Goal: Information Seeking & Learning: Check status

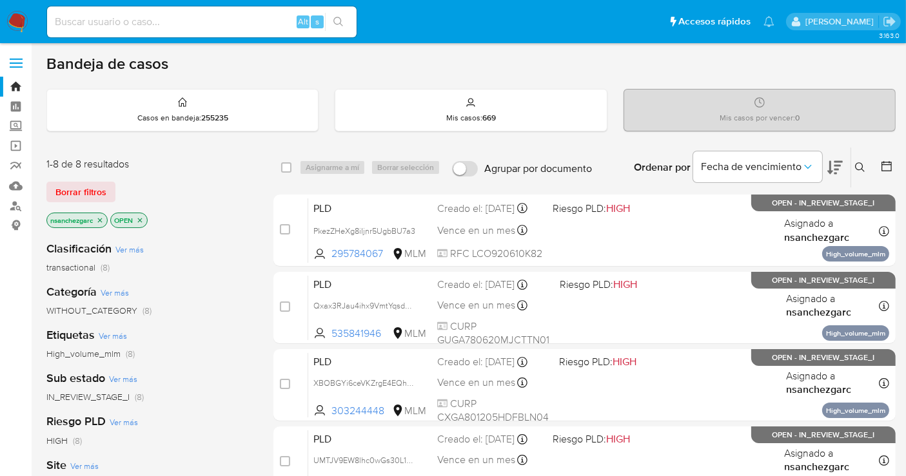
click at [100, 220] on icon "close-filter" at bounding box center [100, 221] width 8 height 8
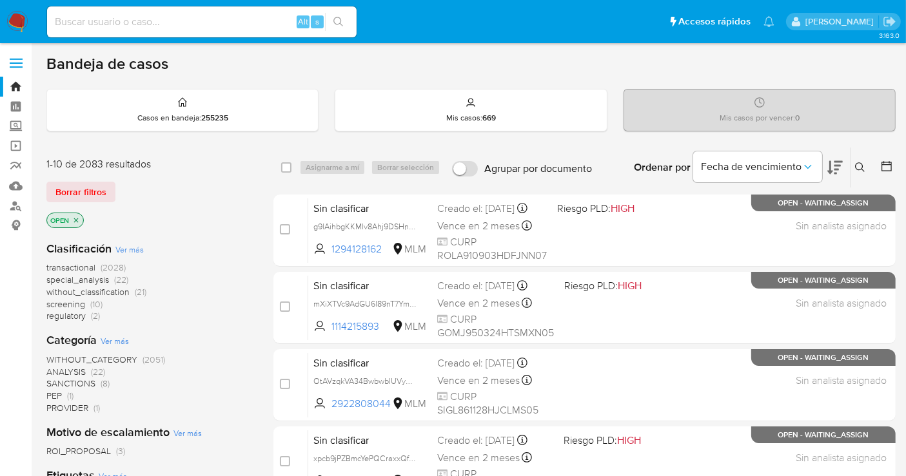
click at [99, 289] on span "without_classification" at bounding box center [87, 292] width 83 height 13
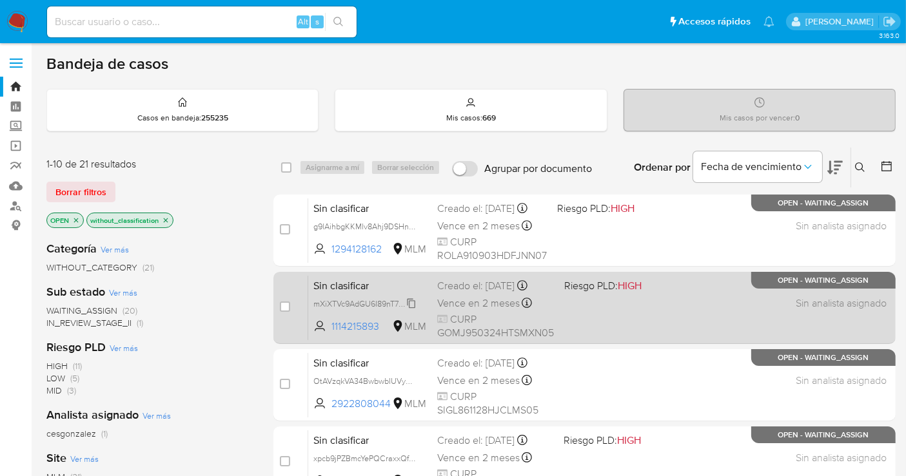
click at [409, 300] on span "mXiXTVc9AdGU6I89nT7Ymq0a" at bounding box center [368, 303] width 110 height 14
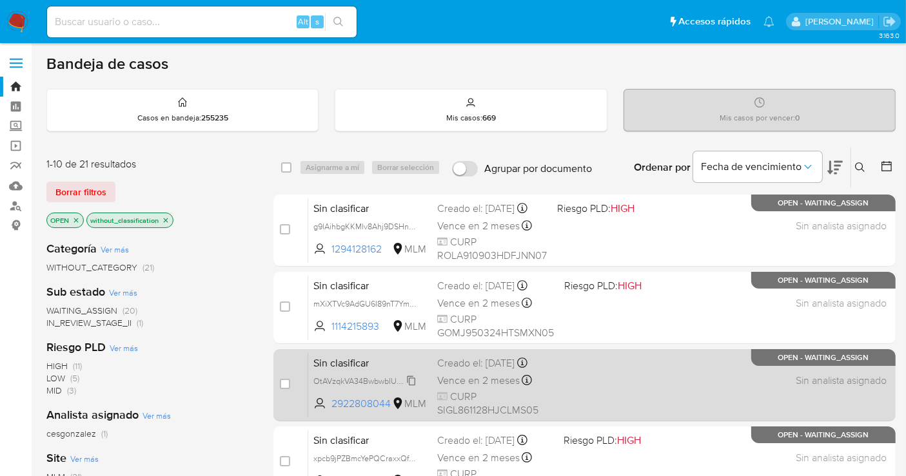
click at [411, 387] on span "OtAVzqkVA34BwbwbIUVySF2E" at bounding box center [368, 380] width 110 height 14
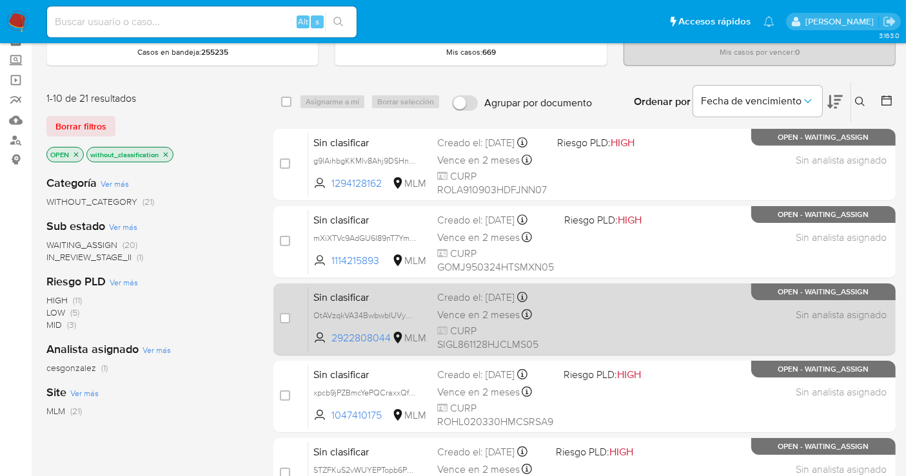
scroll to position [143, 0]
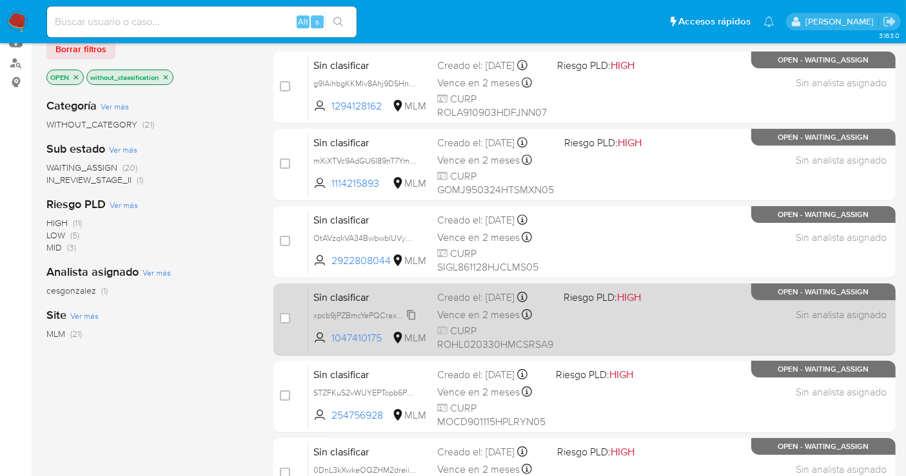
click at [411, 314] on span "xpcb9jPZBmcYePQCraxxQfdx" at bounding box center [365, 314] width 104 height 14
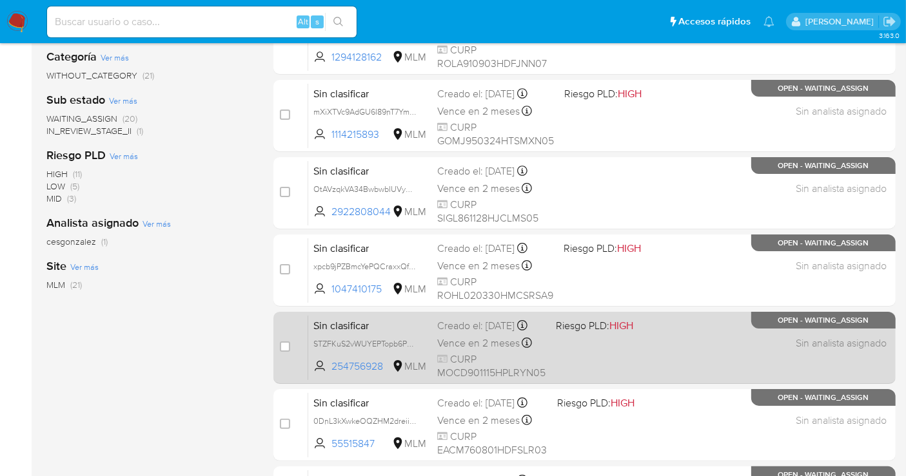
scroll to position [215, 0]
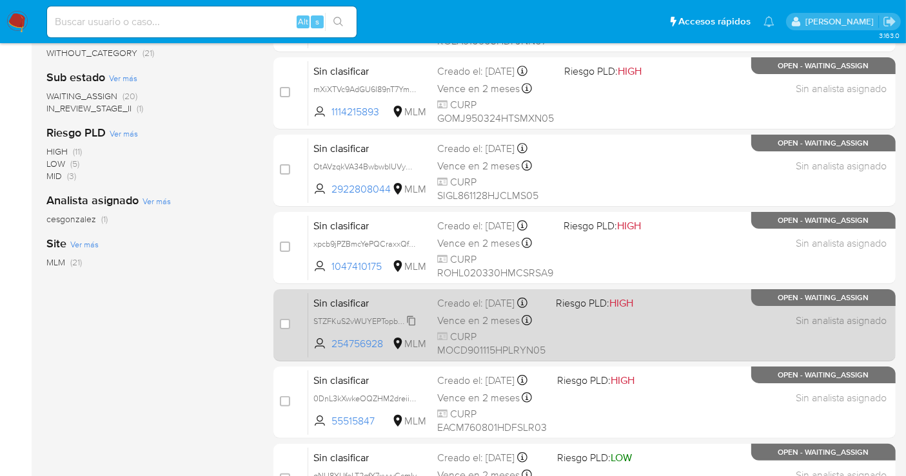
click at [411, 327] on span "STZFKuS2vWUYEPTopb6P9VO1" at bounding box center [369, 320] width 112 height 14
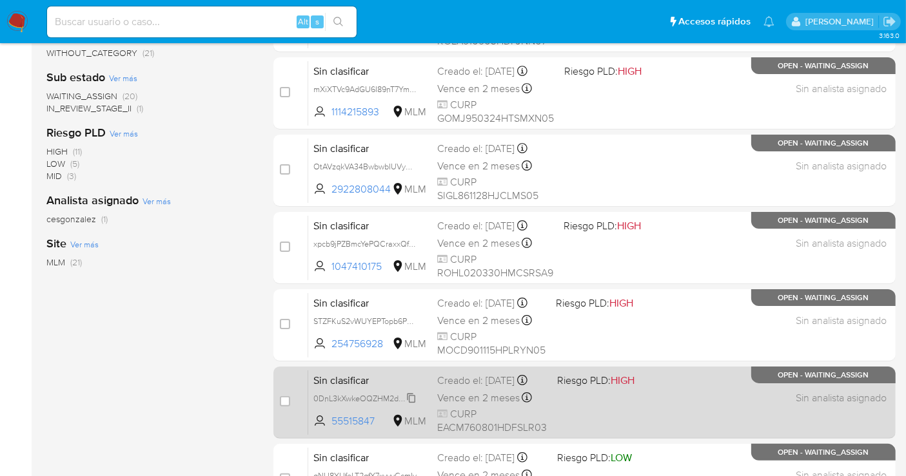
click at [413, 405] on span "0DnL3kXwkeOQZHM2dreiiIlE" at bounding box center [365, 398] width 104 height 14
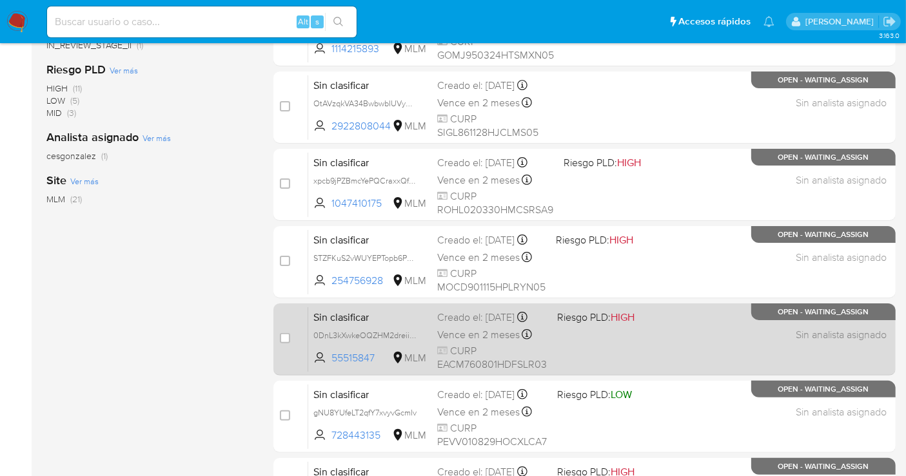
scroll to position [358, 0]
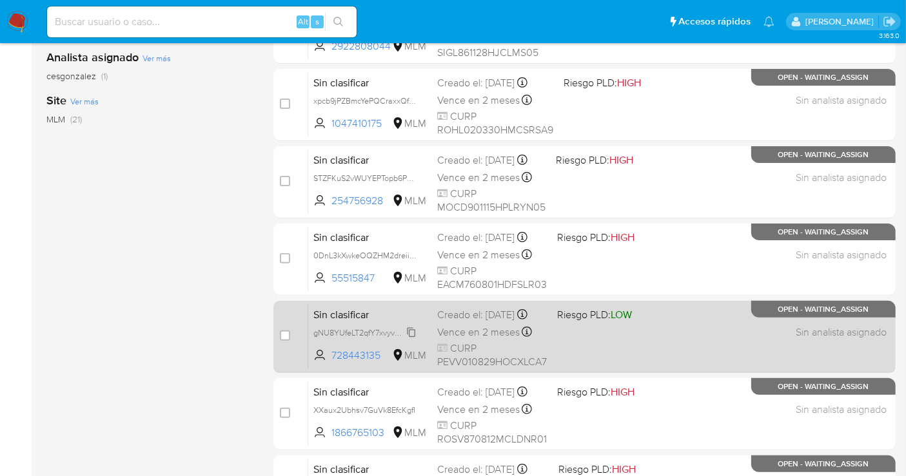
click at [411, 329] on span "gNU8YUfeLT2qfY7xvyvGcmIv" at bounding box center [364, 332] width 103 height 14
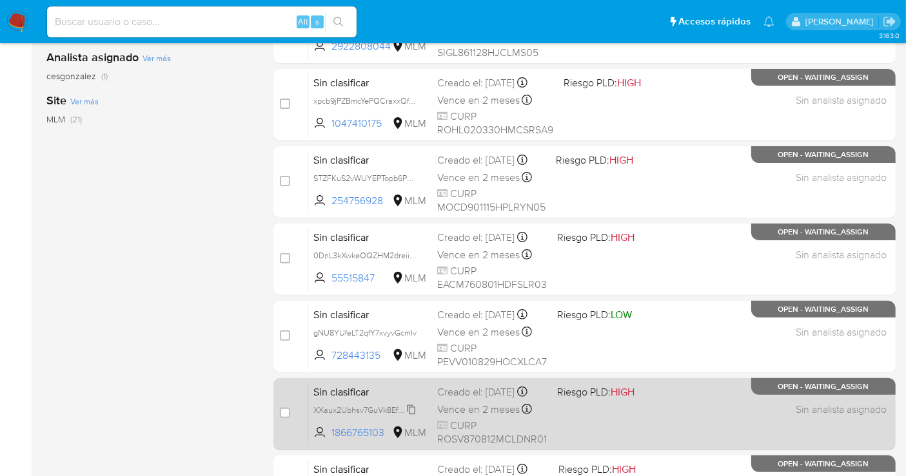
click at [412, 412] on span "XXaux2Ubhsv7GuVk8EfcKgfI" at bounding box center [364, 409] width 102 height 14
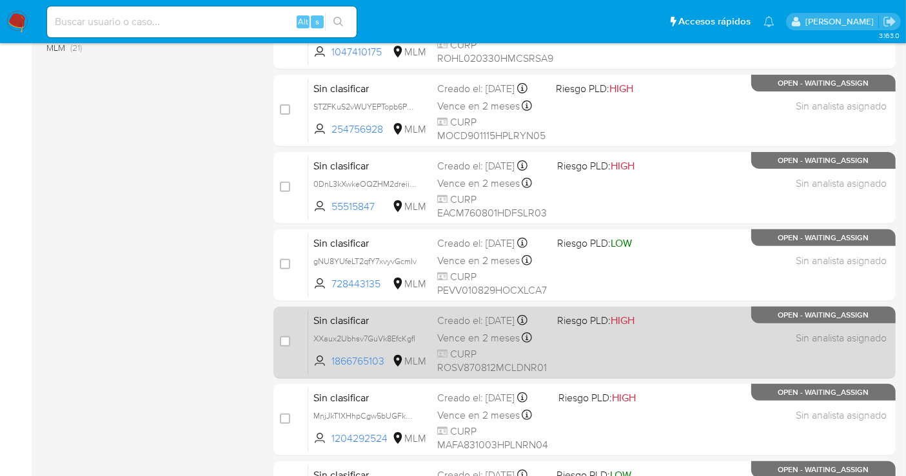
scroll to position [501, 0]
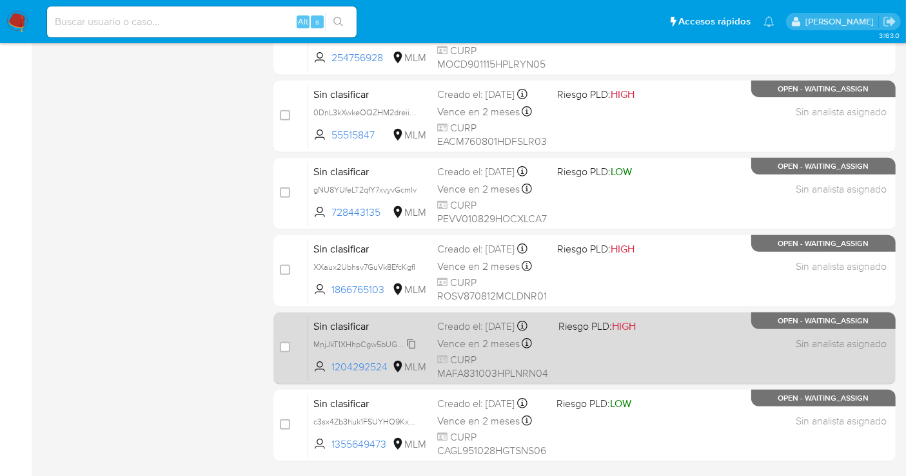
click at [411, 340] on span "MnjJkT1XHhpCgw5bUGFkWFVk" at bounding box center [369, 343] width 113 height 14
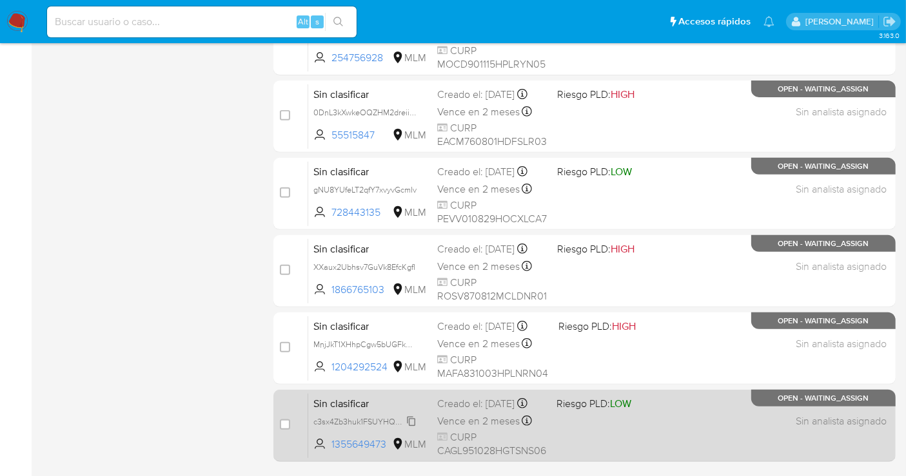
click at [413, 414] on div "c3sx4Zb3huk1FSUYHQ9Kxvn9" at bounding box center [364, 421] width 103 height 14
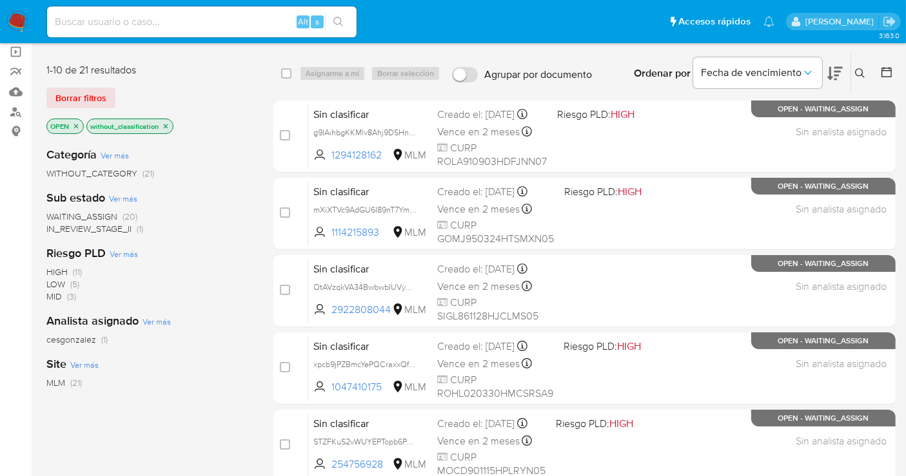
scroll to position [13, 0]
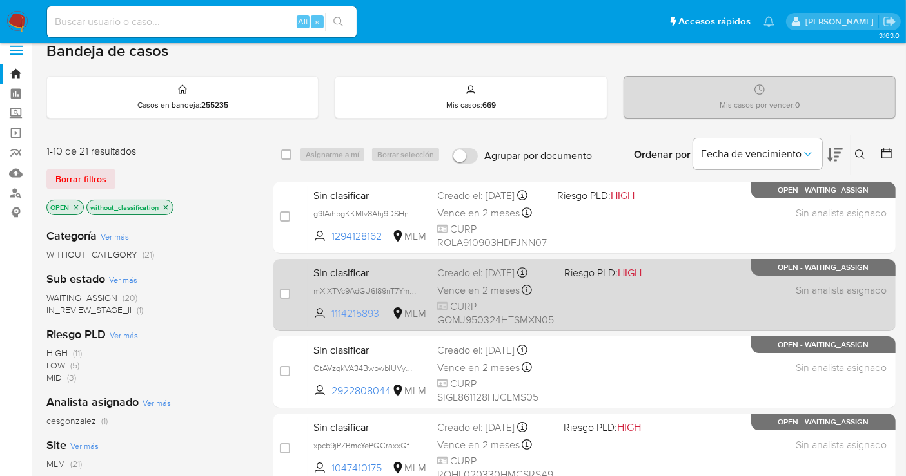
drag, startPoint x: 381, startPoint y: 309, endPoint x: 330, endPoint y: 312, distance: 51.0
click at [330, 312] on span "1114215893 MLM" at bounding box center [369, 314] width 113 height 14
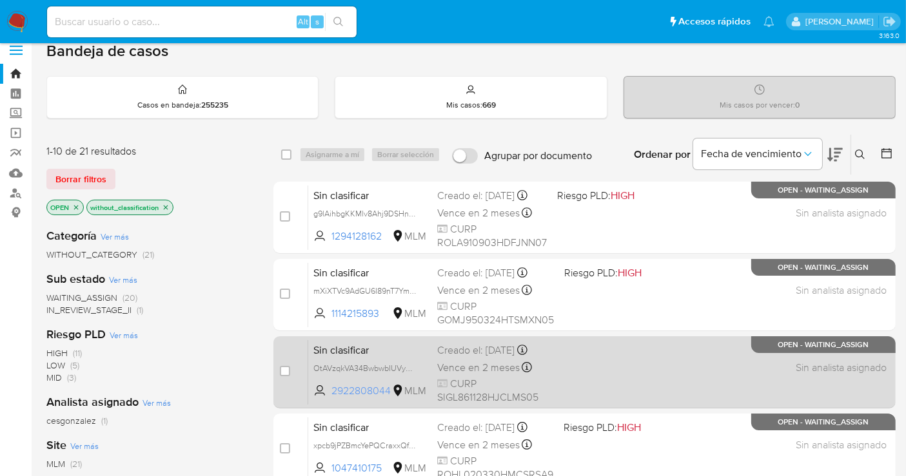
drag, startPoint x: 393, startPoint y: 400, endPoint x: 331, endPoint y: 402, distance: 61.9
click at [331, 398] on span "2922808044 MLM" at bounding box center [369, 391] width 113 height 14
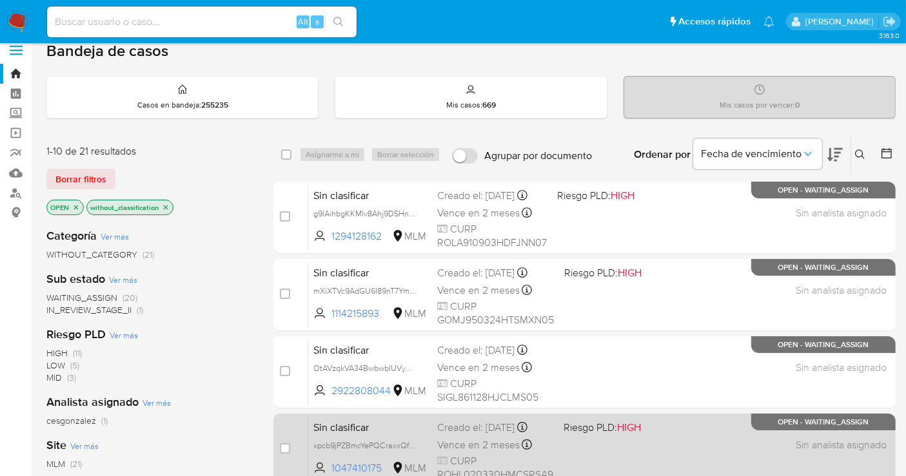
scroll to position [84, 0]
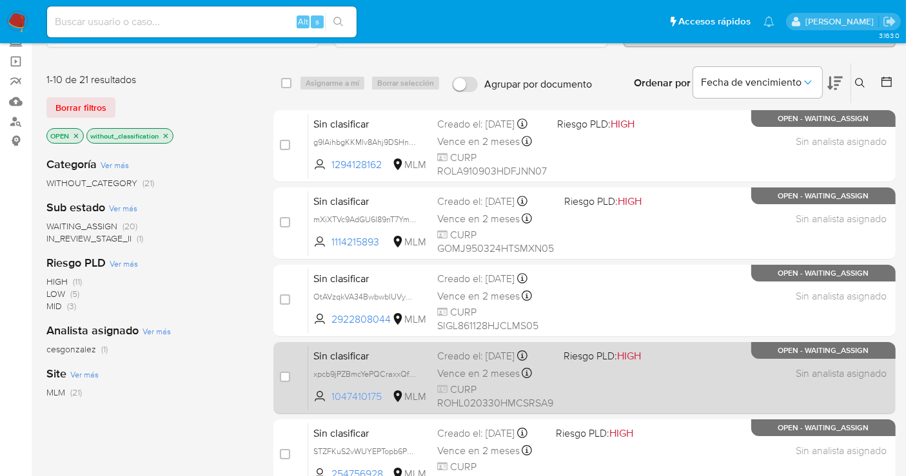
drag, startPoint x: 385, startPoint y: 391, endPoint x: 326, endPoint y: 401, distance: 60.8
click at [326, 401] on span "1047410175 MLM" at bounding box center [369, 397] width 113 height 14
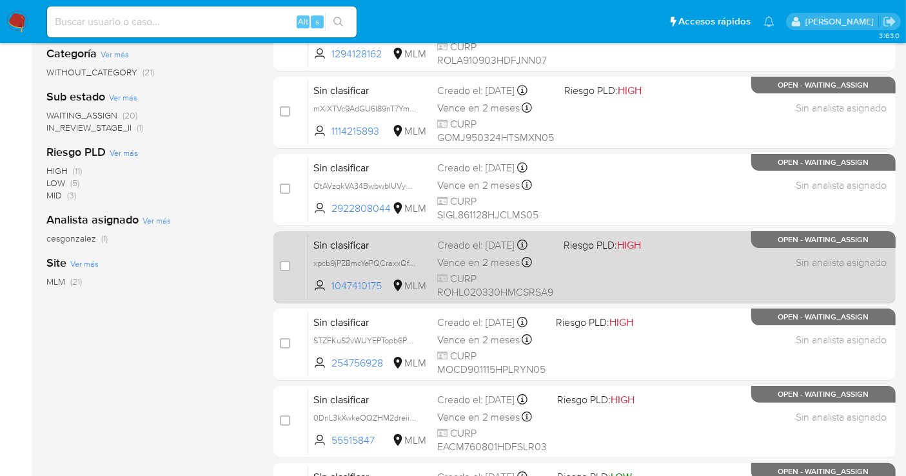
scroll to position [228, 0]
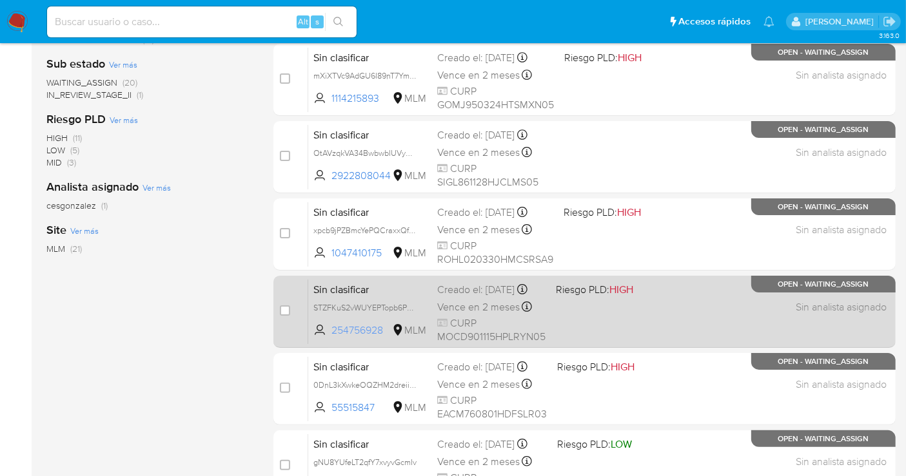
drag, startPoint x: 387, startPoint y: 336, endPoint x: 331, endPoint y: 342, distance: 57.0
click at [331, 338] on span "254756928 MLM" at bounding box center [369, 331] width 113 height 14
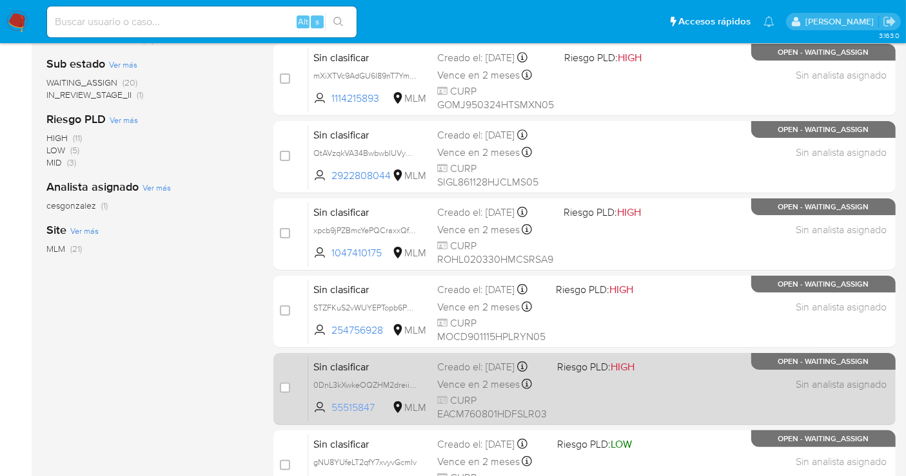
drag, startPoint x: 383, startPoint y: 408, endPoint x: 328, endPoint y: 418, distance: 55.6
click at [329, 418] on div "Sin clasificar 0DnL3kXwkeOQZHM2dreiiIlE 55515847 MLM Riesgo PLD: HIGH Creado el…" at bounding box center [598, 388] width 581 height 65
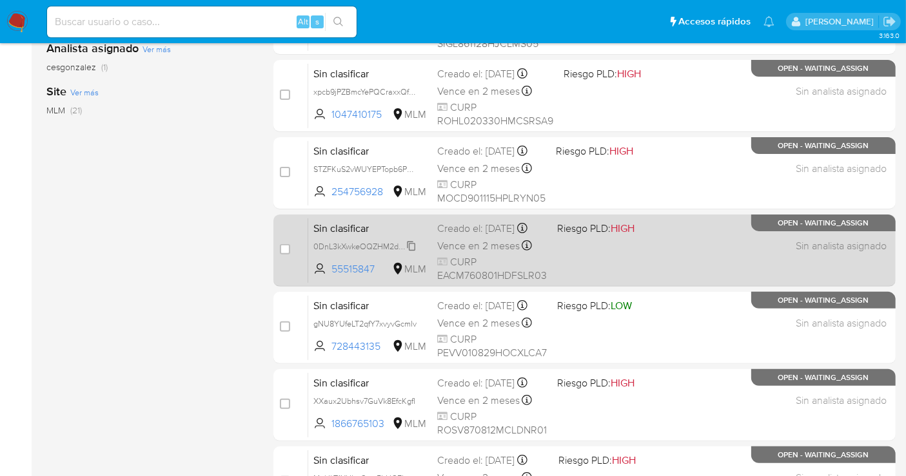
scroll to position [371, 0]
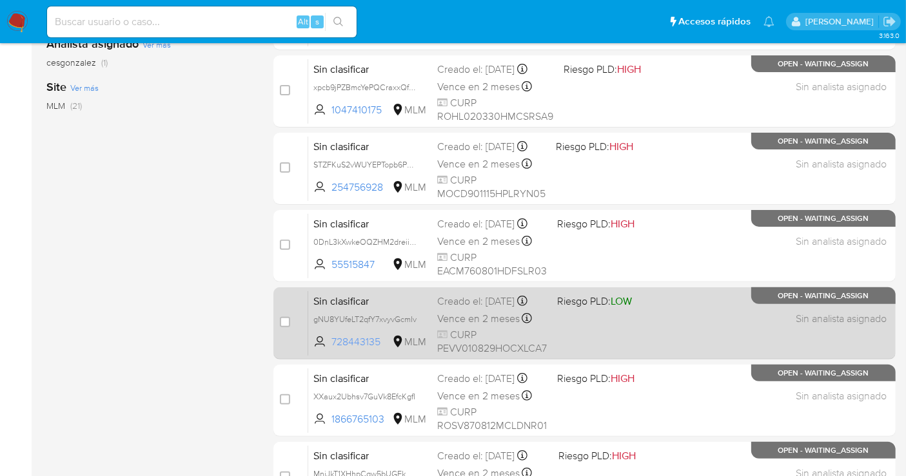
drag, startPoint x: 386, startPoint y: 337, endPoint x: 333, endPoint y: 340, distance: 52.9
click at [333, 340] on span "728443135" at bounding box center [360, 342] width 58 height 14
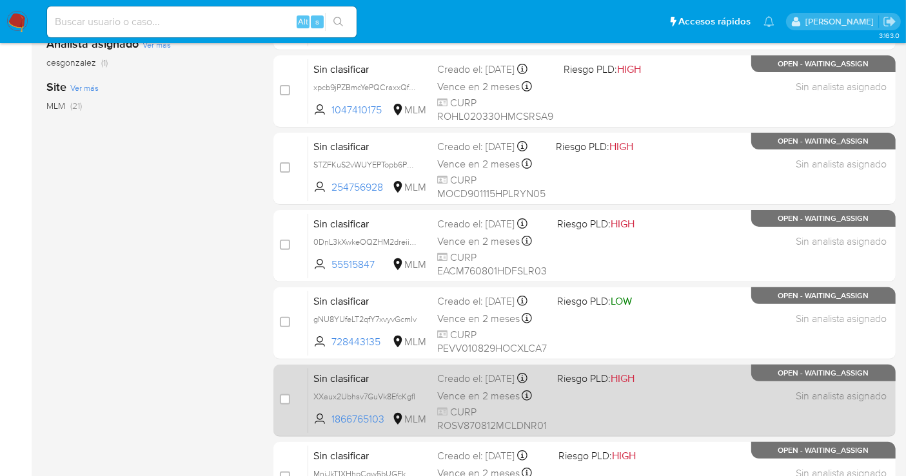
scroll to position [514, 0]
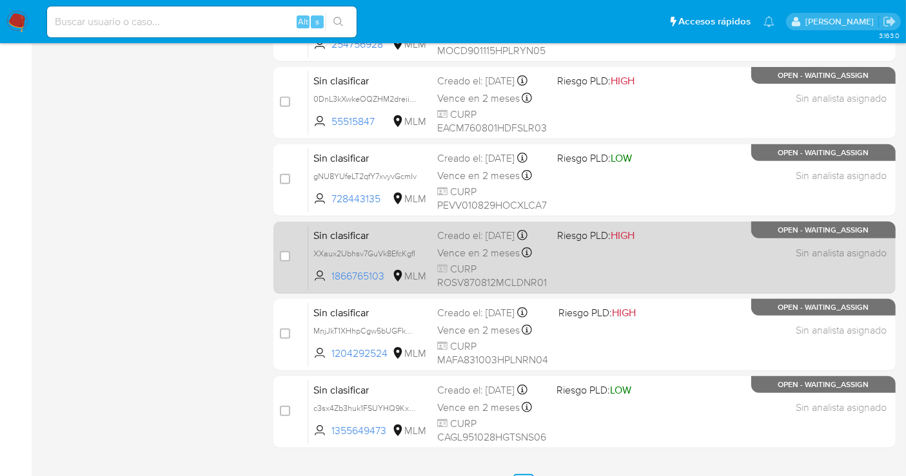
drag, startPoint x: 386, startPoint y: 273, endPoint x: 332, endPoint y: 282, distance: 54.9
click at [332, 282] on div "Sin clasificar XXaux2Ubhsv7GuVk8EfcKgfI 1866765103 MLM Riesgo PLD: HIGH Creado …" at bounding box center [598, 257] width 581 height 65
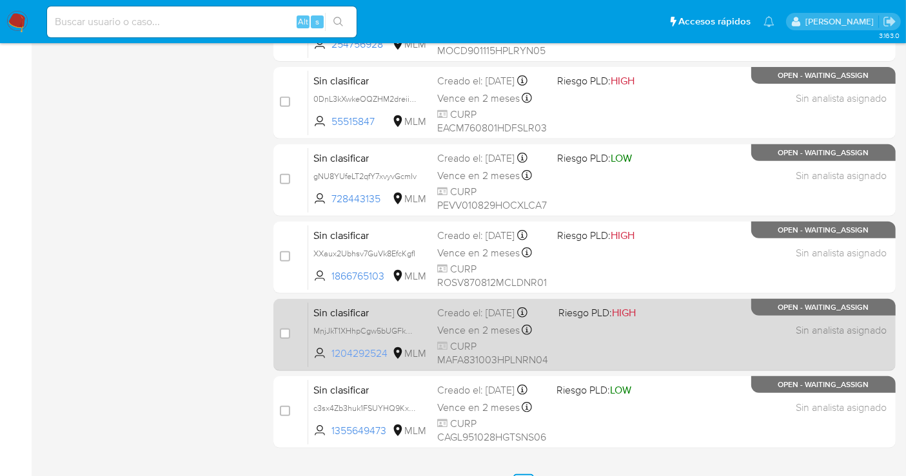
drag, startPoint x: 390, startPoint y: 349, endPoint x: 331, endPoint y: 355, distance: 58.9
click at [331, 355] on span "1204292524 MLM" at bounding box center [369, 354] width 113 height 14
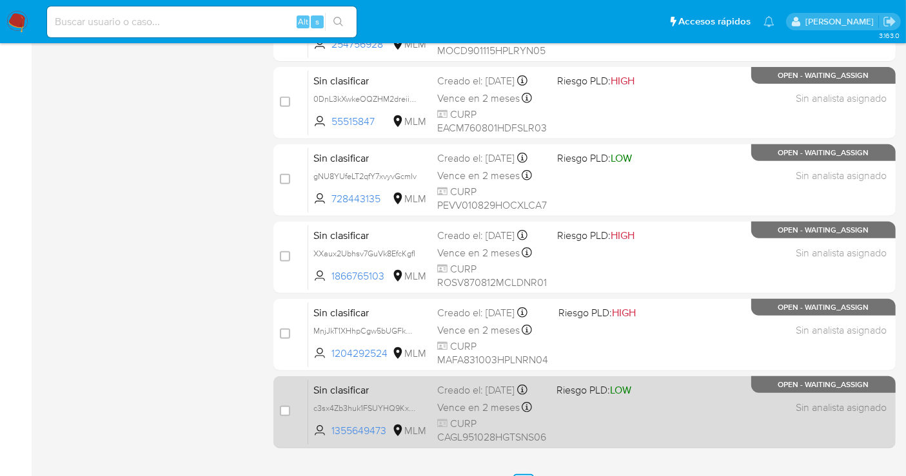
drag, startPoint x: 388, startPoint y: 432, endPoint x: 331, endPoint y: 436, distance: 56.9
click at [331, 436] on div "Sin clasificar c3sx4Zb3huk1FSUYHQ9Kxvn9 1355649473 MLM Riesgo PLD: LOW Creado e…" at bounding box center [598, 412] width 581 height 65
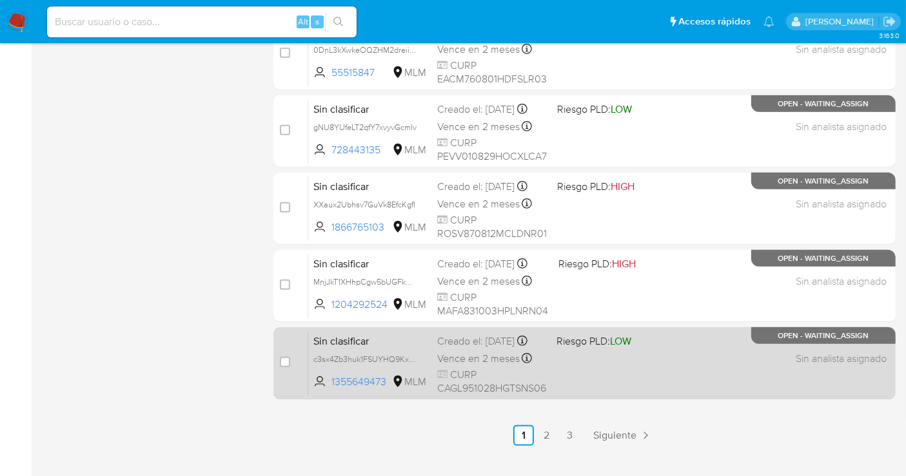
scroll to position [586, 0]
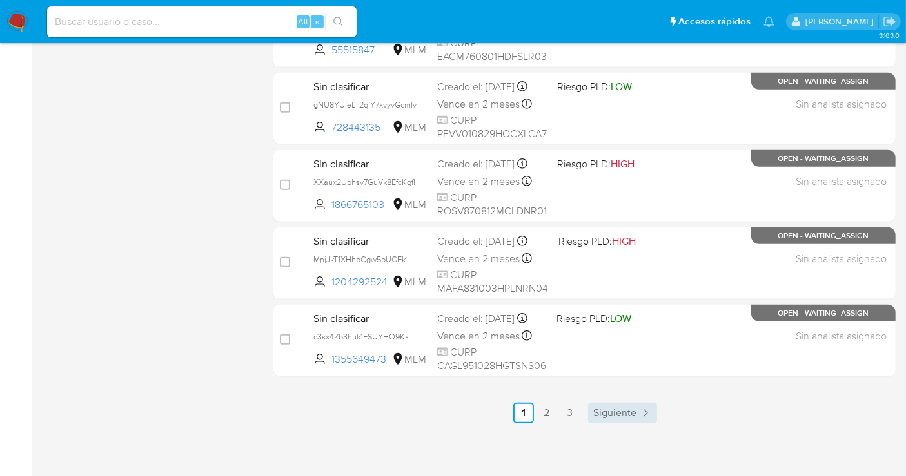
click at [601, 409] on span "Siguiente" at bounding box center [614, 413] width 43 height 10
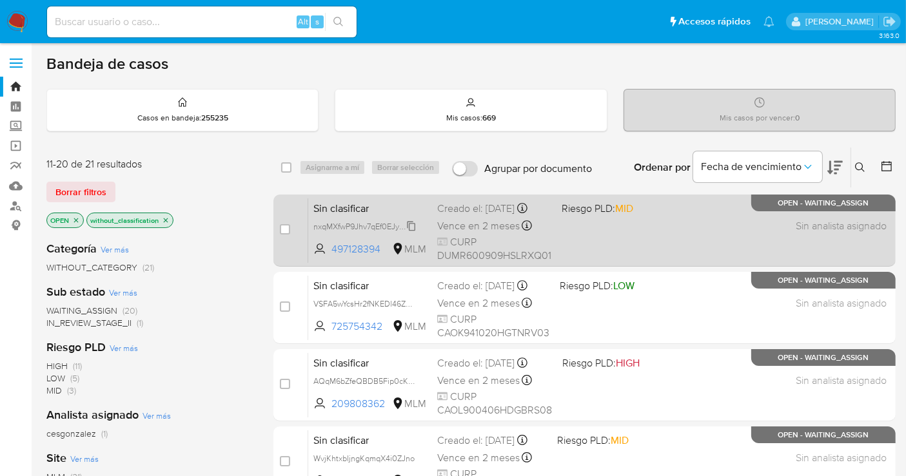
click at [414, 225] on span "nxqMXfwP9Jhv7qEf0EJylBcp" at bounding box center [363, 226] width 101 height 14
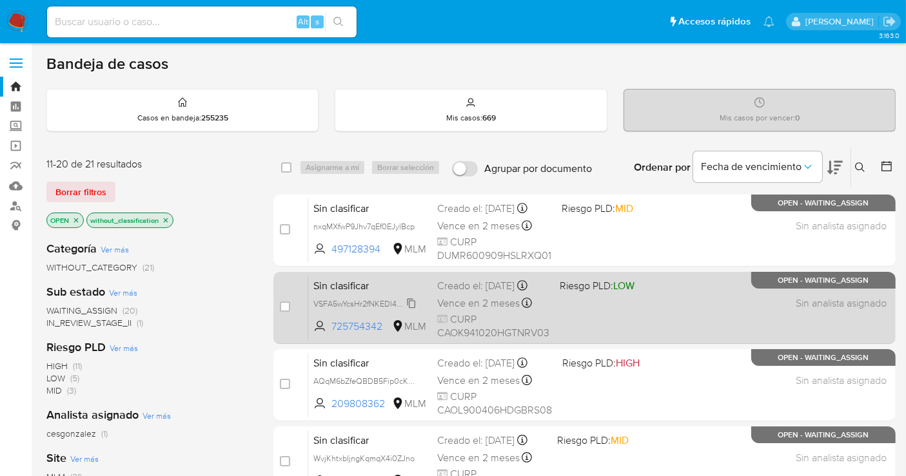
click at [409, 301] on span "VSFA5wYcsHr2fNKEDl46Zu2d" at bounding box center [366, 303] width 106 height 14
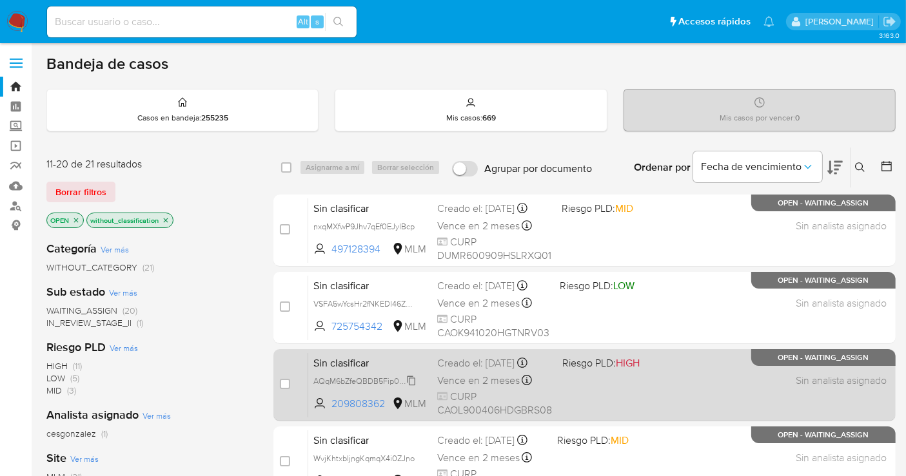
click at [410, 382] on span "AQqM6bZfeQBDB5Fip0cKUt0Q" at bounding box center [370, 380] width 115 height 14
click at [413, 376] on span "AQqM6bZfeQBDB5Fip0cKUt0Q" at bounding box center [370, 380] width 115 height 14
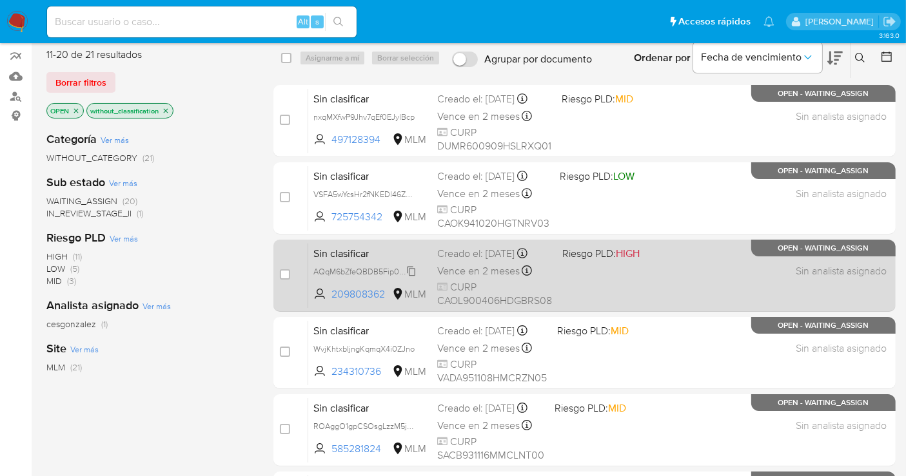
scroll to position [143, 0]
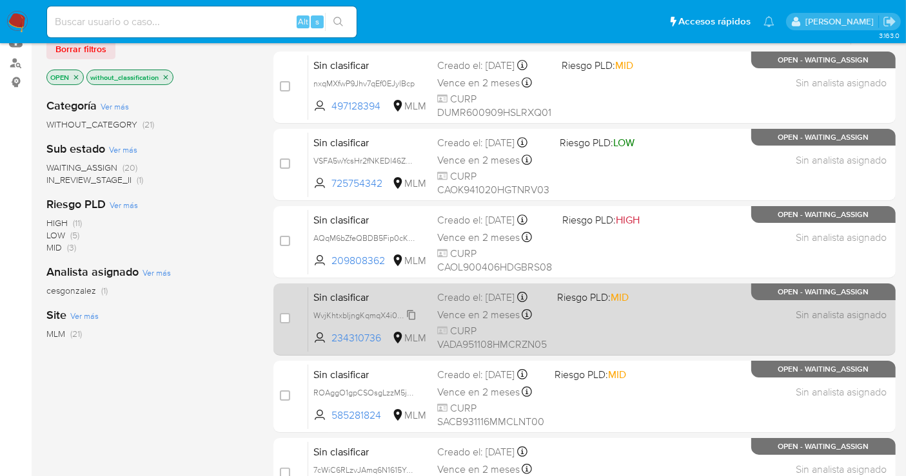
click at [413, 312] on span "WvjKhtxbIjngKqmqX4i0ZJno" at bounding box center [363, 314] width 101 height 14
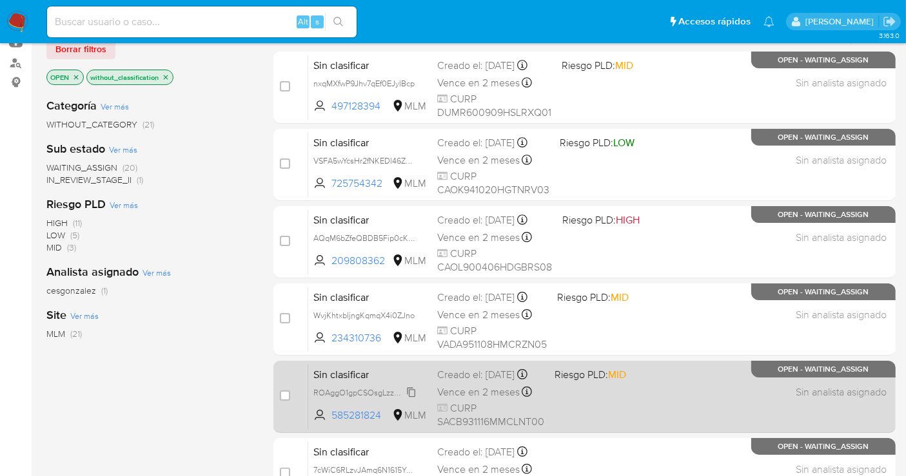
click at [413, 396] on span "ROAggO1gpCSOsgLzzM5jhyI2" at bounding box center [367, 392] width 108 height 14
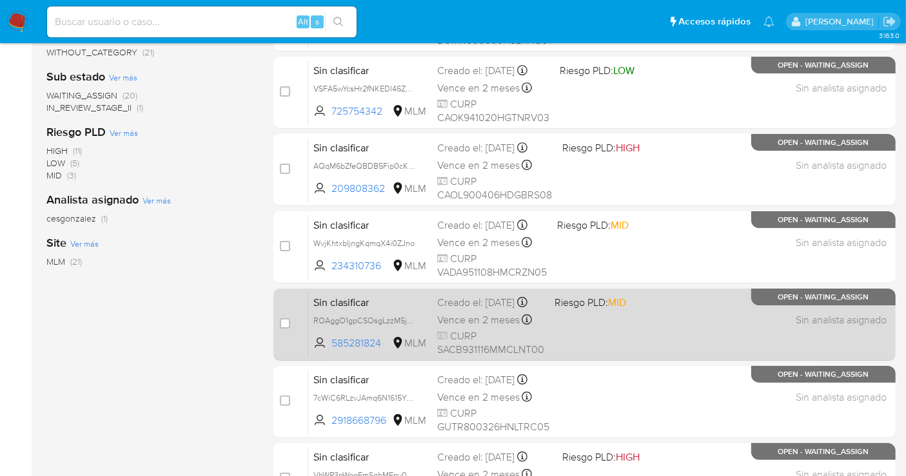
scroll to position [286, 0]
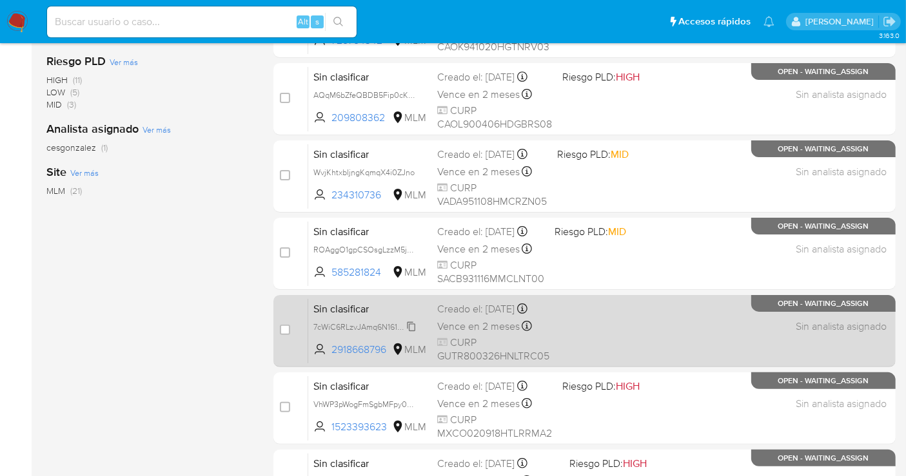
click at [413, 320] on div "7cWiC6RLzvJAmq6N1615YzNO" at bounding box center [364, 327] width 103 height 14
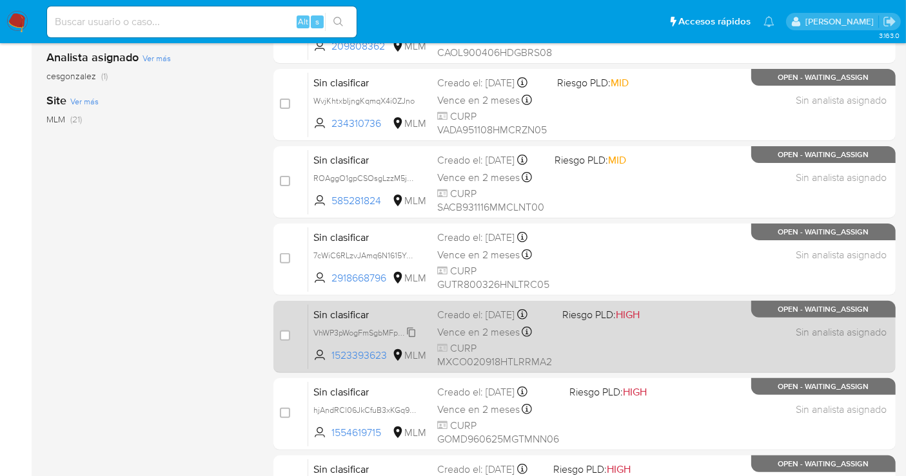
click at [413, 328] on span "VhWP3pWogFmSgbMFpy0a9MBe" at bounding box center [372, 332] width 119 height 14
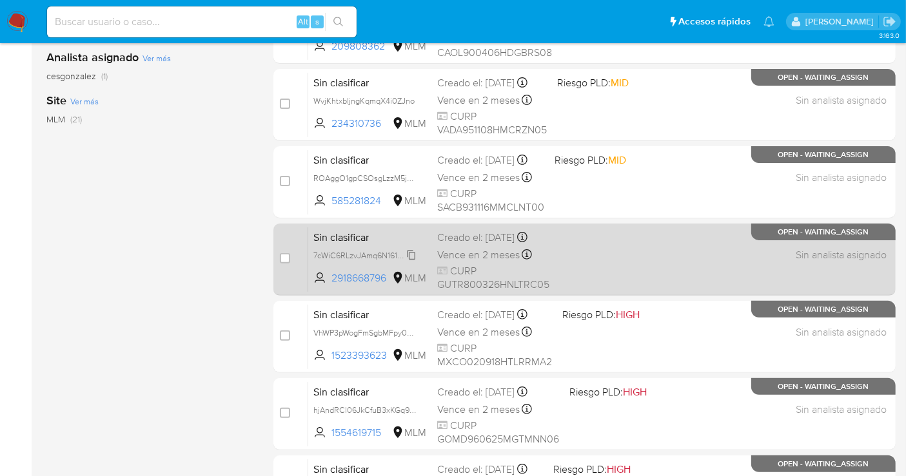
click at [409, 254] on span "7cWiC6RLzvJAmq6N1615YzNO" at bounding box center [367, 255] width 109 height 14
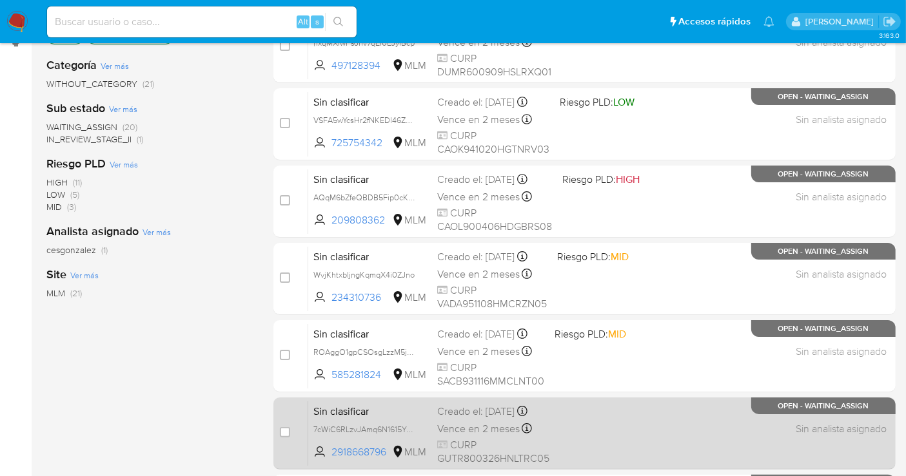
scroll to position [72, 0]
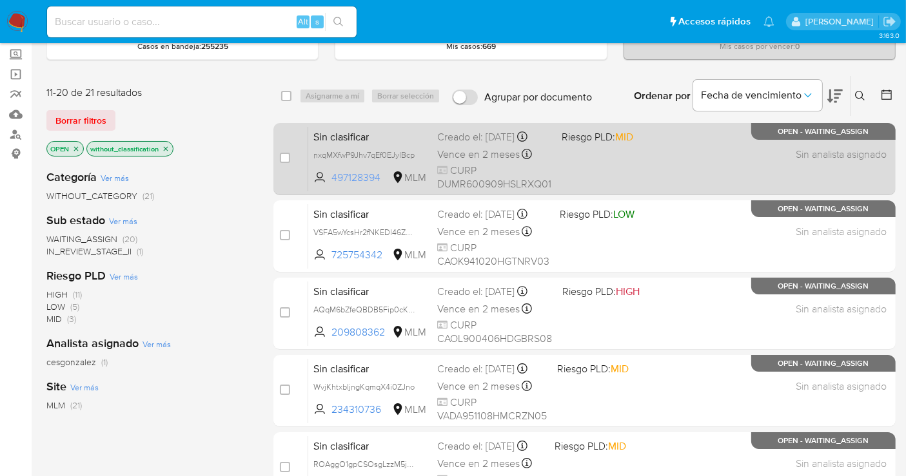
drag, startPoint x: 386, startPoint y: 174, endPoint x: 327, endPoint y: 178, distance: 58.8
click at [327, 178] on span "497128394 MLM" at bounding box center [369, 178] width 113 height 14
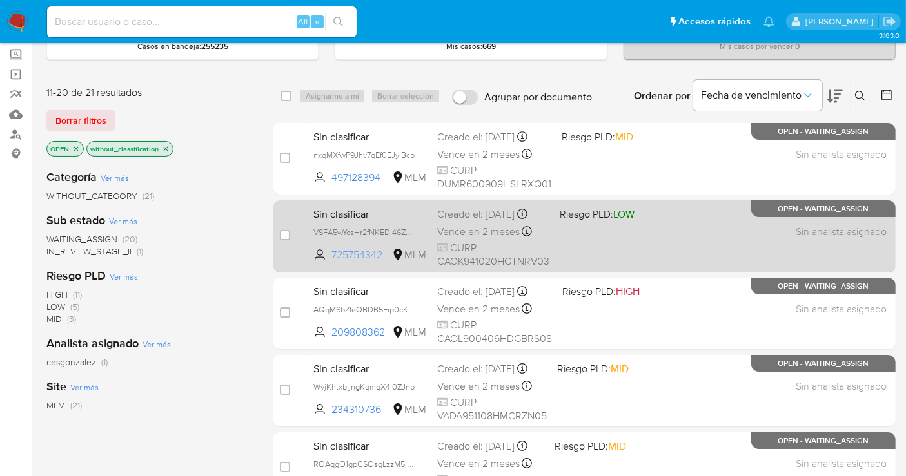
drag, startPoint x: 384, startPoint y: 249, endPoint x: 331, endPoint y: 257, distance: 52.7
click at [331, 257] on span "725754342" at bounding box center [360, 255] width 58 height 14
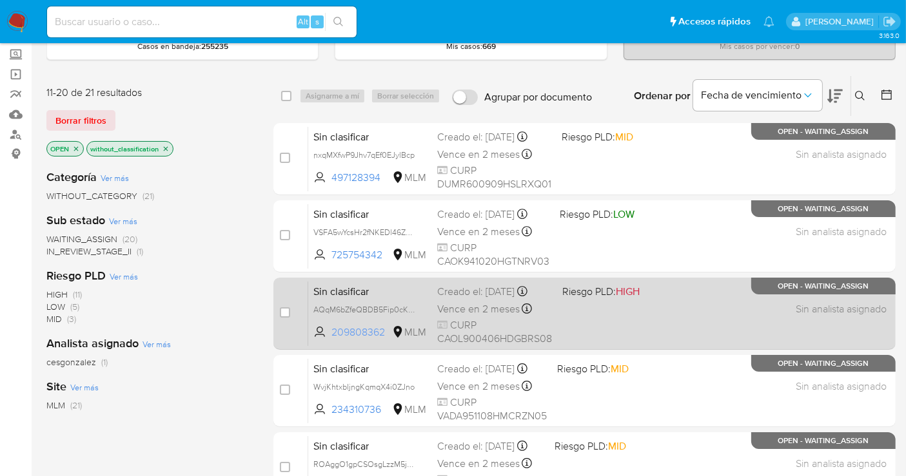
drag, startPoint x: 384, startPoint y: 326, endPoint x: 333, endPoint y: 330, distance: 50.5
click at [333, 330] on span "209808362" at bounding box center [360, 333] width 58 height 14
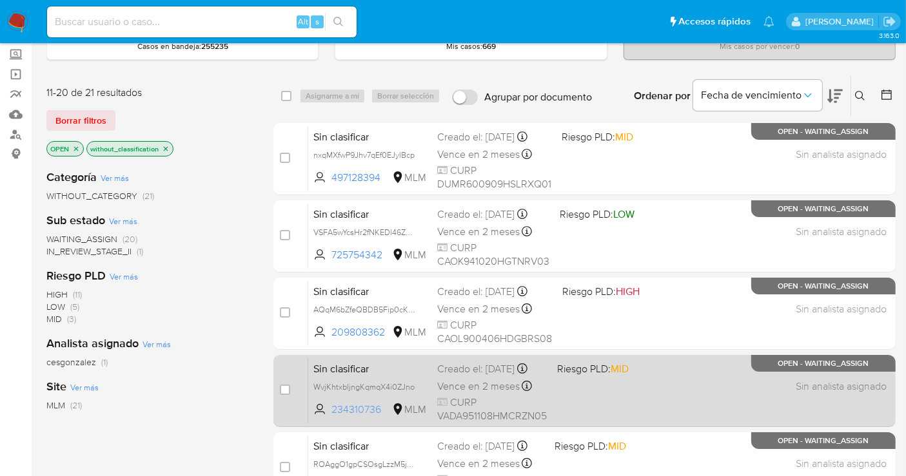
drag, startPoint x: 387, startPoint y: 406, endPoint x: 333, endPoint y: 411, distance: 54.4
click at [333, 411] on span "234310736" at bounding box center [360, 410] width 58 height 14
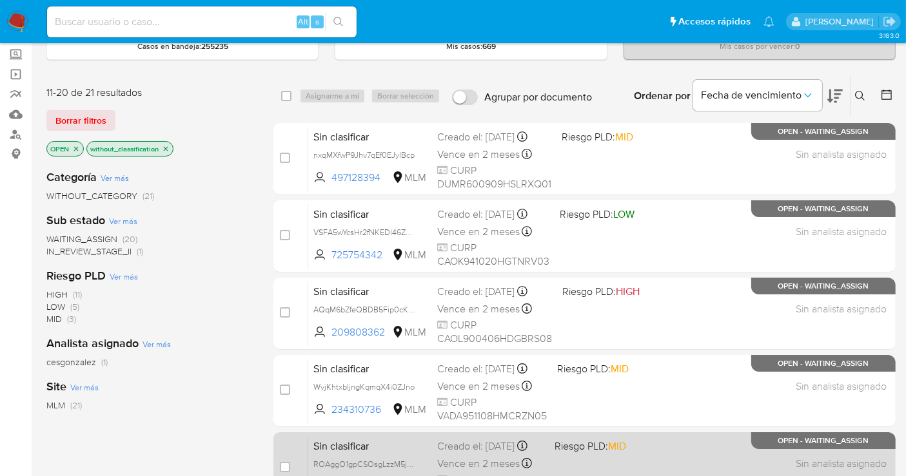
scroll to position [215, 0]
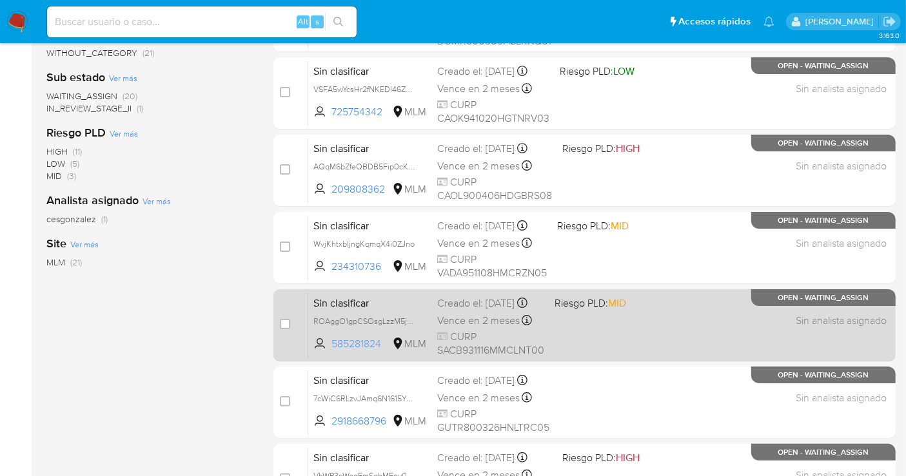
drag, startPoint x: 389, startPoint y: 349, endPoint x: 331, endPoint y: 353, distance: 58.8
click at [331, 351] on span "585281824 MLM" at bounding box center [369, 344] width 113 height 14
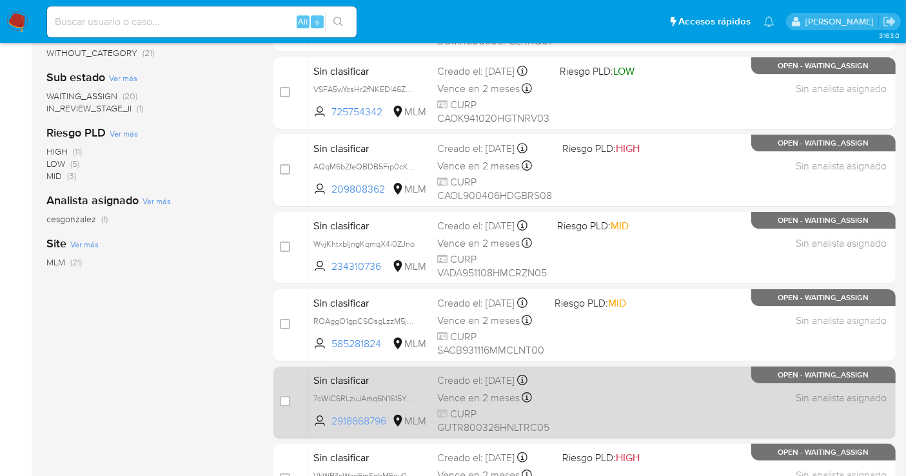
drag, startPoint x: 390, startPoint y: 416, endPoint x: 332, endPoint y: 425, distance: 58.8
click at [332, 425] on span "2918668796 MLM" at bounding box center [369, 421] width 113 height 14
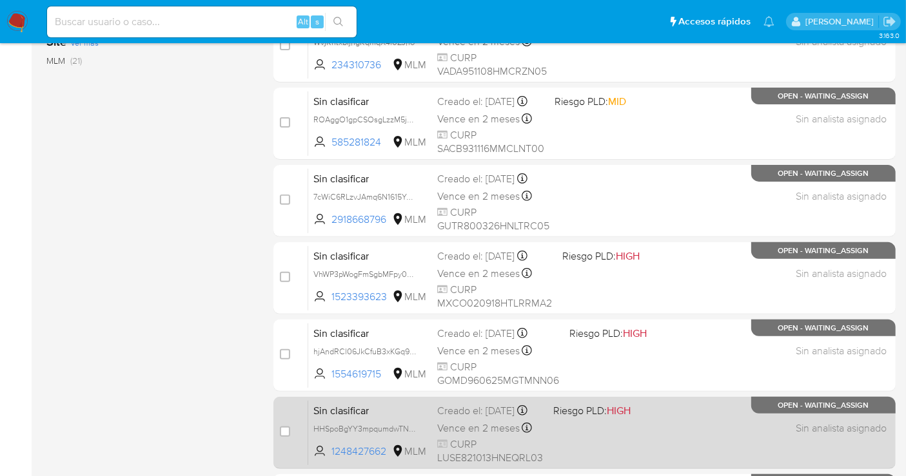
scroll to position [586, 0]
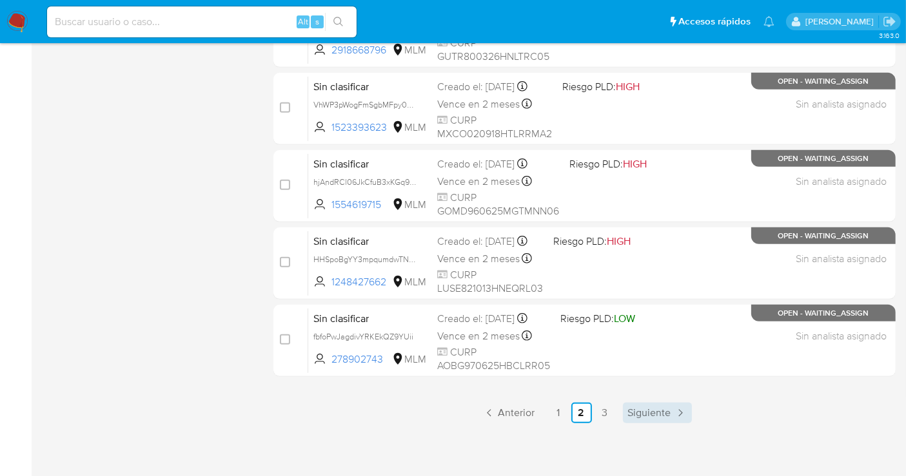
click at [663, 413] on span "Siguiente" at bounding box center [649, 413] width 43 height 10
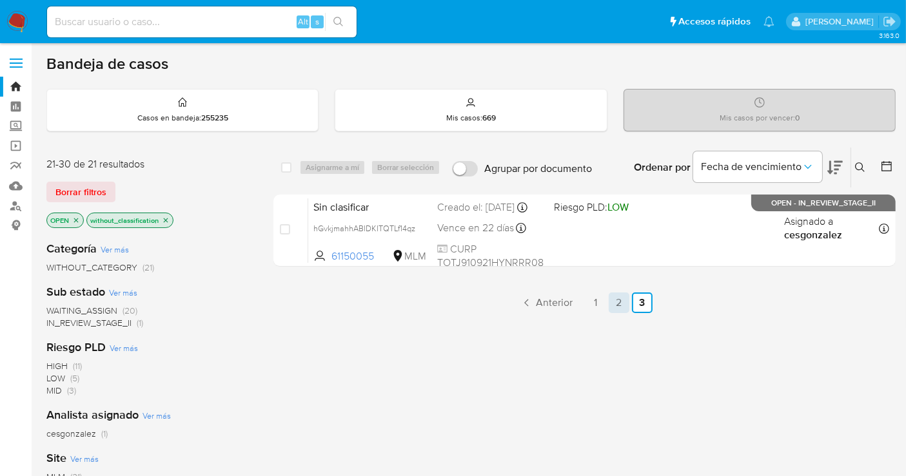
click at [618, 302] on link "2" at bounding box center [618, 303] width 21 height 21
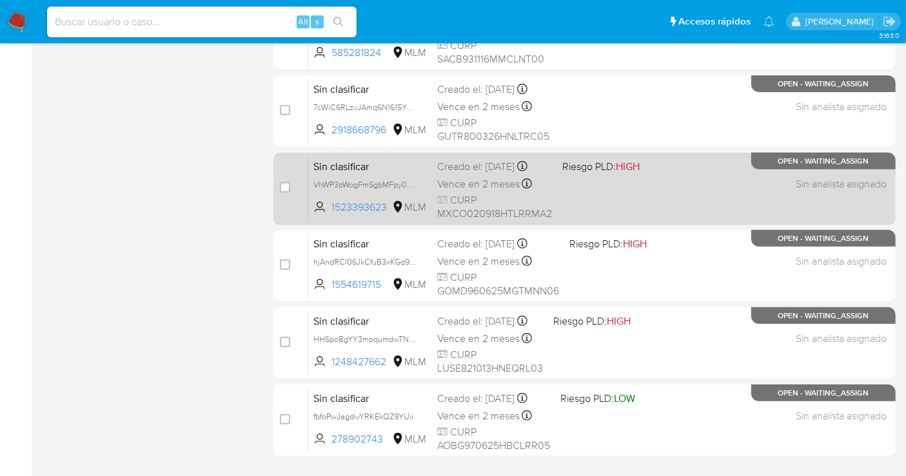
scroll to position [514, 0]
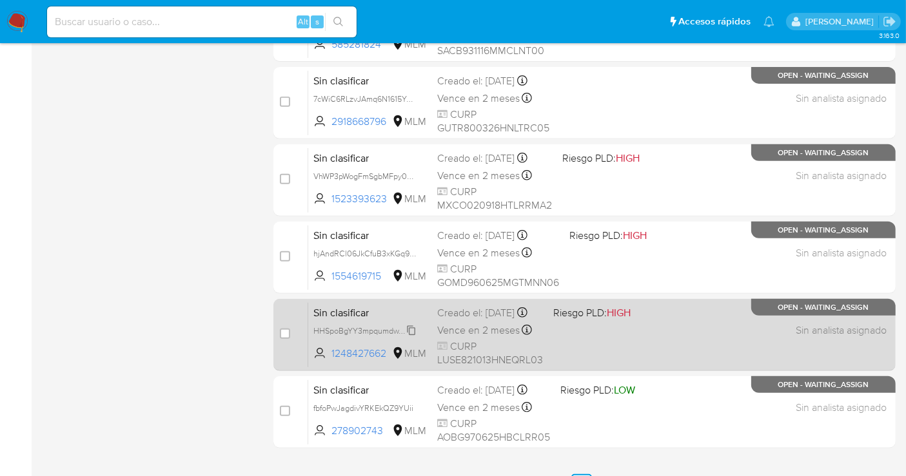
click at [411, 337] on span "HHSpoBgYY3mpqumdwTNp7clR" at bounding box center [370, 330] width 115 height 14
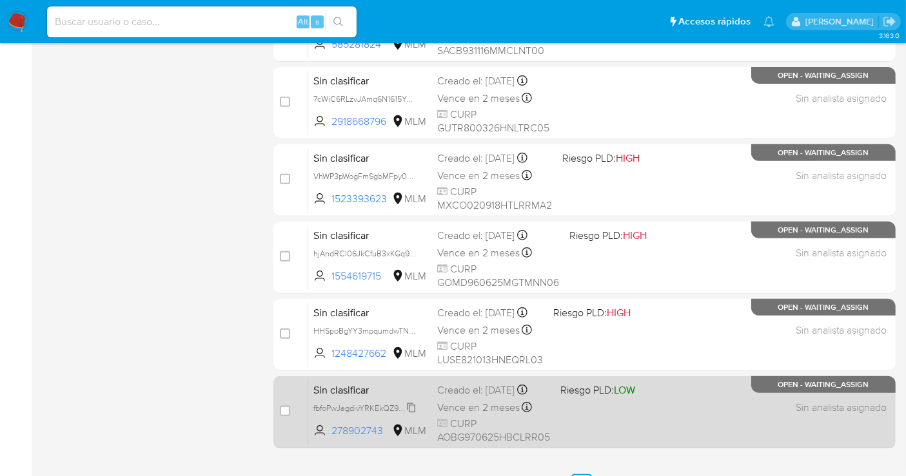
click at [411, 414] on span "fbfoPwJagdivYRKEkQZ9YUii" at bounding box center [363, 407] width 100 height 14
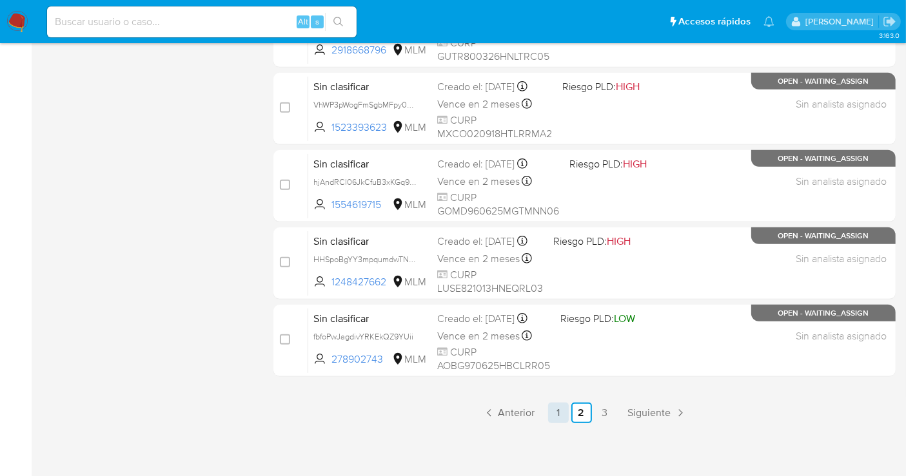
click at [556, 414] on link "1" at bounding box center [558, 413] width 21 height 21
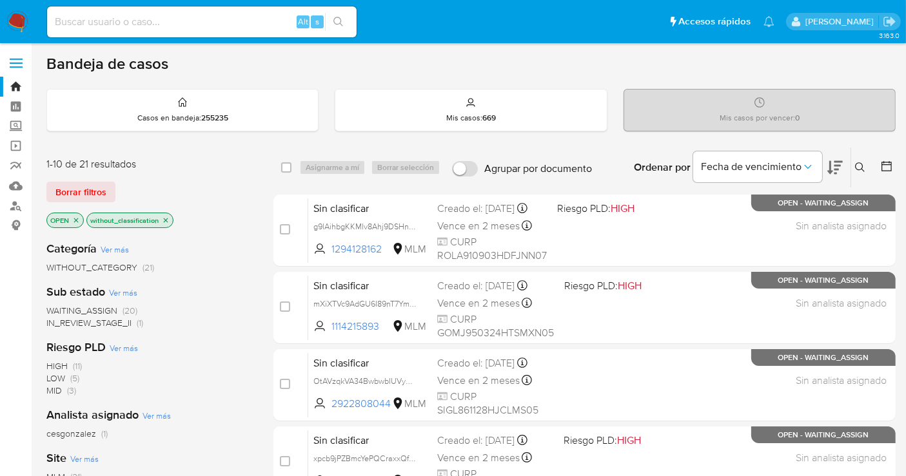
click at [91, 265] on span "WITHOUT_CATEGORY" at bounding box center [91, 267] width 91 height 13
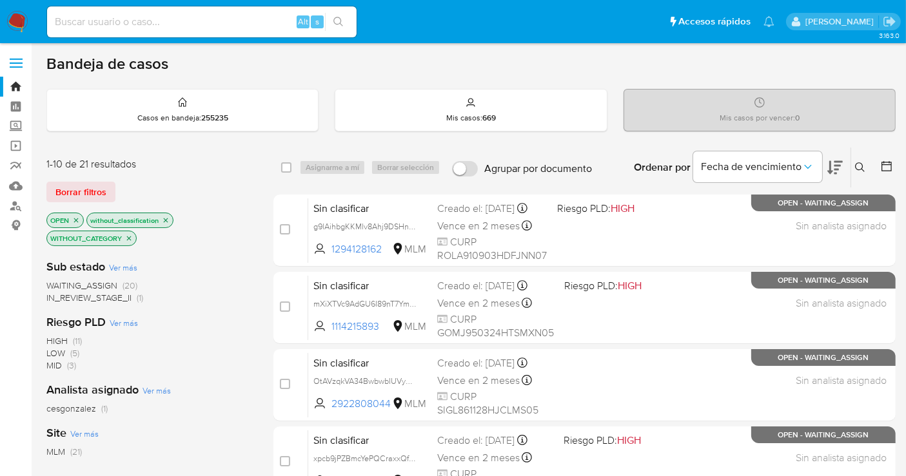
click at [100, 284] on span "WAITING_ASSIGN" at bounding box center [81, 285] width 71 height 13
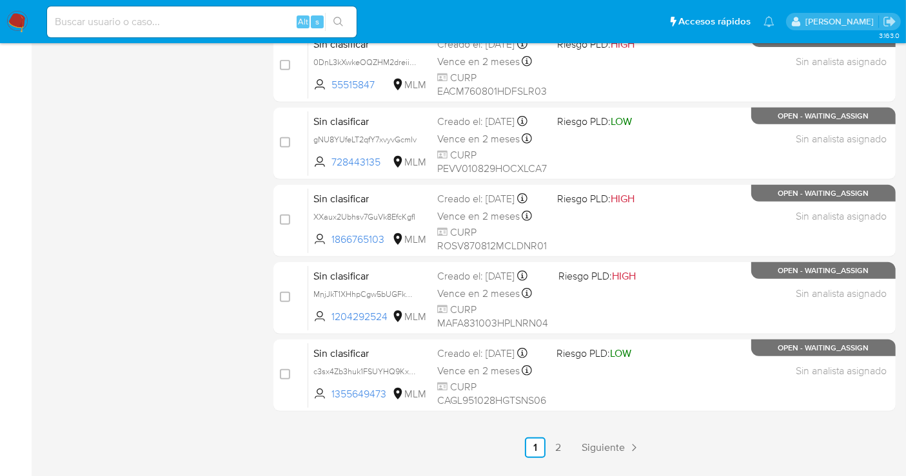
scroll to position [586, 0]
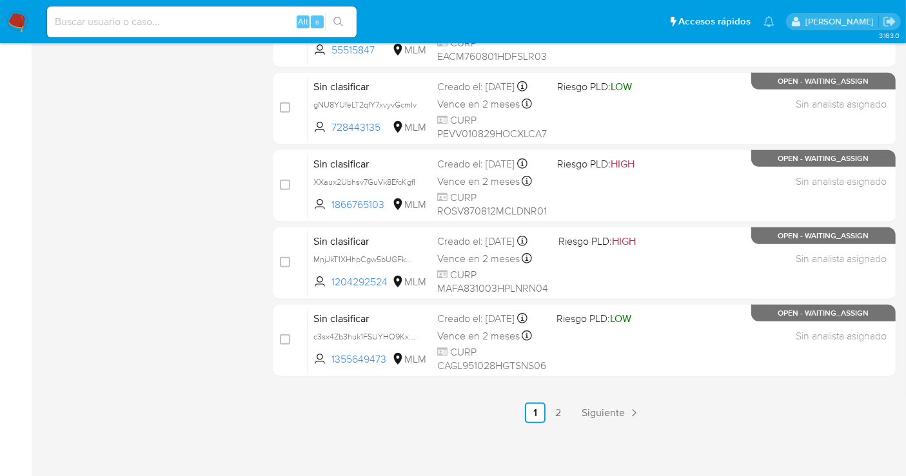
click at [630, 411] on icon "Paginación" at bounding box center [633, 413] width 13 height 13
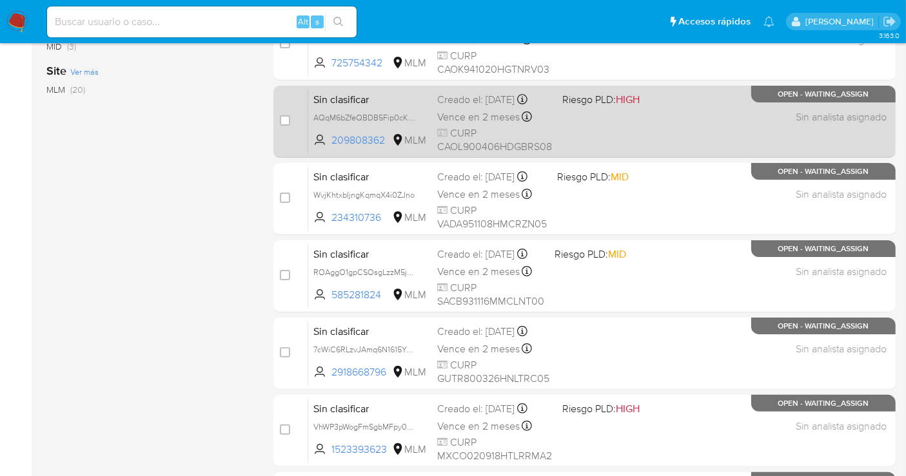
scroll to position [286, 0]
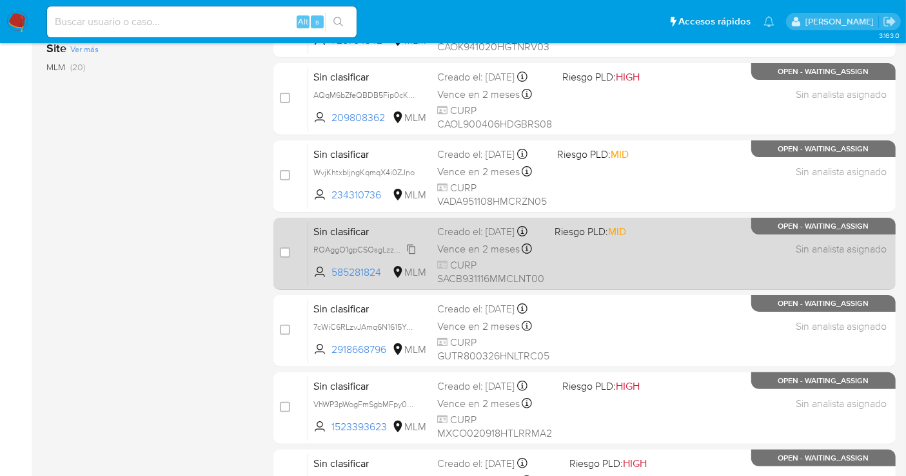
click at [408, 256] on span "ROAggO1gpCSOsgLzzM5jhyI2" at bounding box center [367, 249] width 108 height 14
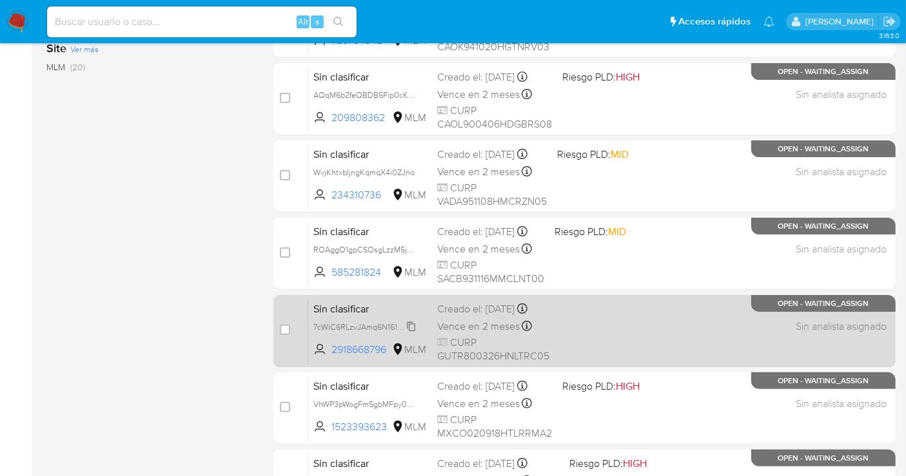
click at [414, 327] on span "7cWiC6RLzvJAmq6N1615YzNO" at bounding box center [367, 326] width 109 height 14
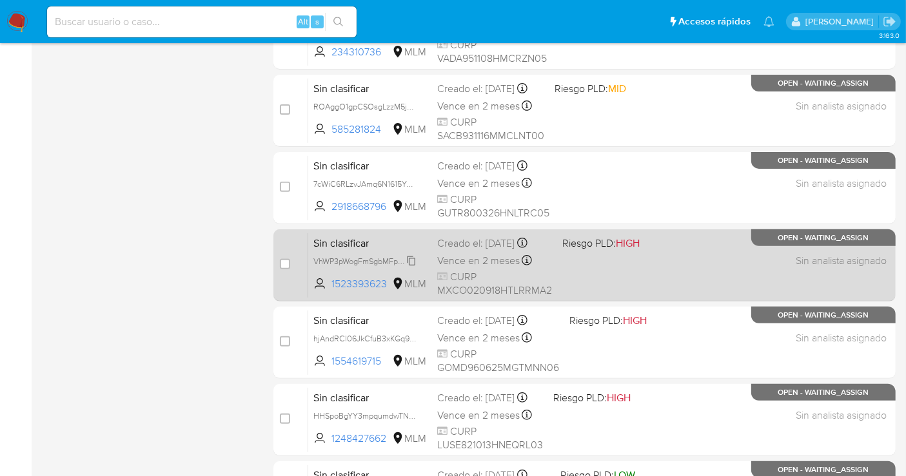
scroll to position [501, 0]
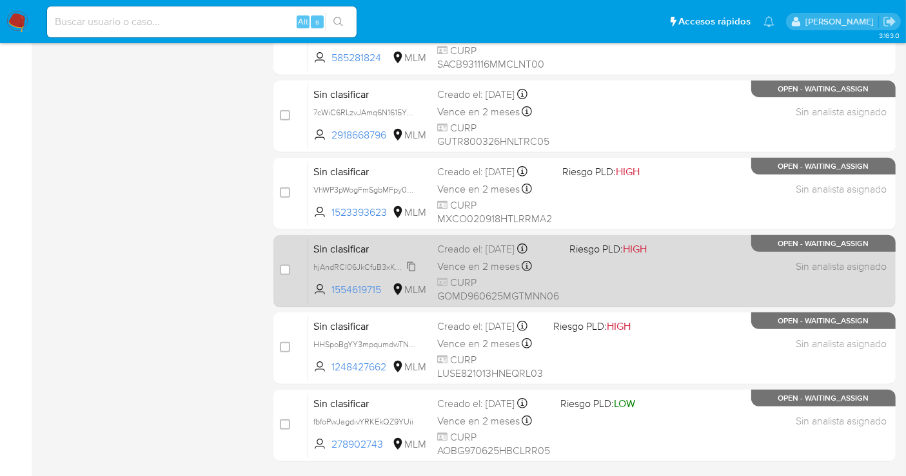
click at [412, 268] on span "hjAndRCl06JkCfuB3xKGq964" at bounding box center [365, 266] width 105 height 14
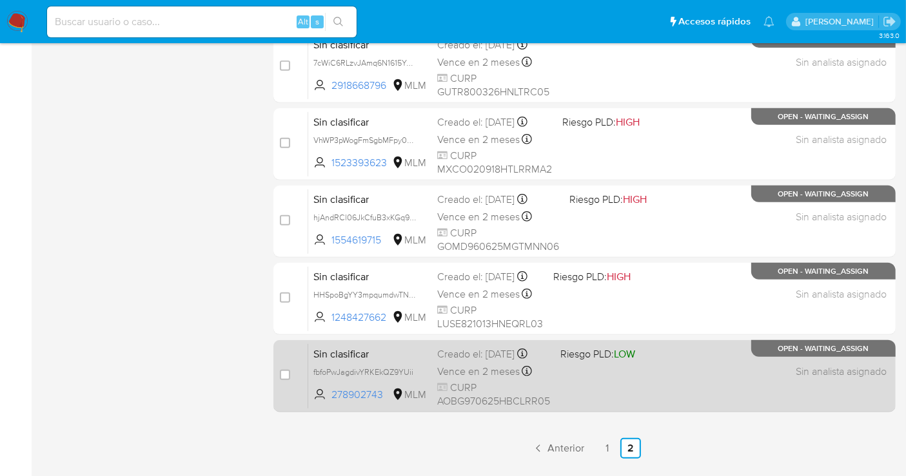
scroll to position [572, 0]
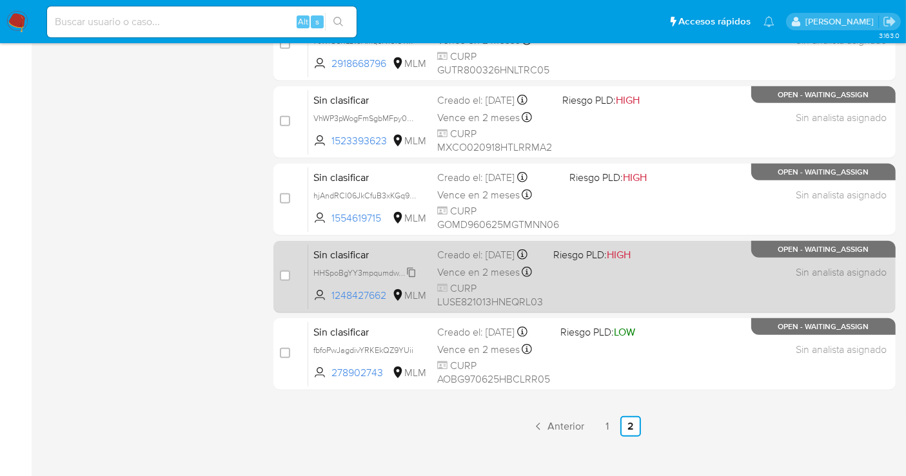
click at [407, 279] on span "HHSpoBgYY3mpqumdwTNp7clR" at bounding box center [370, 272] width 115 height 14
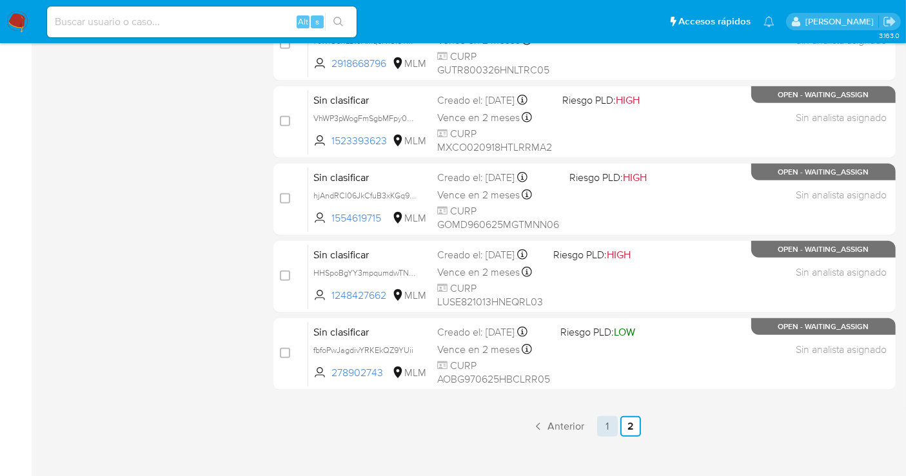
click at [601, 420] on link "1" at bounding box center [607, 426] width 21 height 21
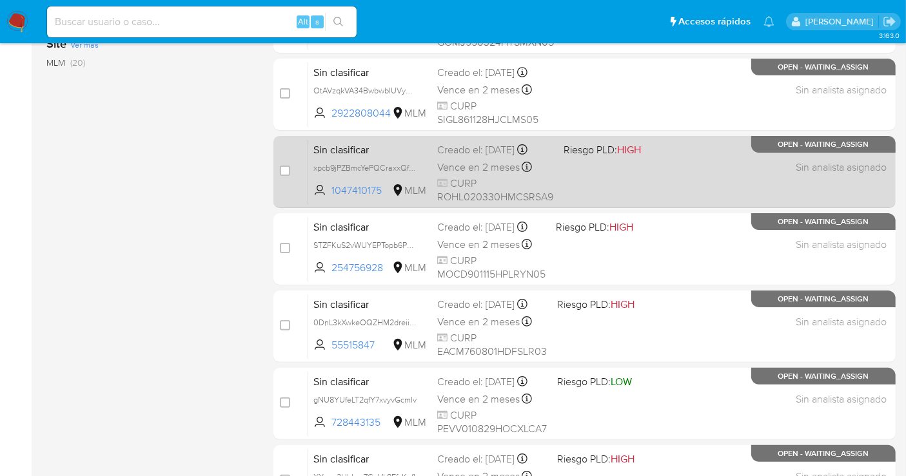
scroll to position [572, 0]
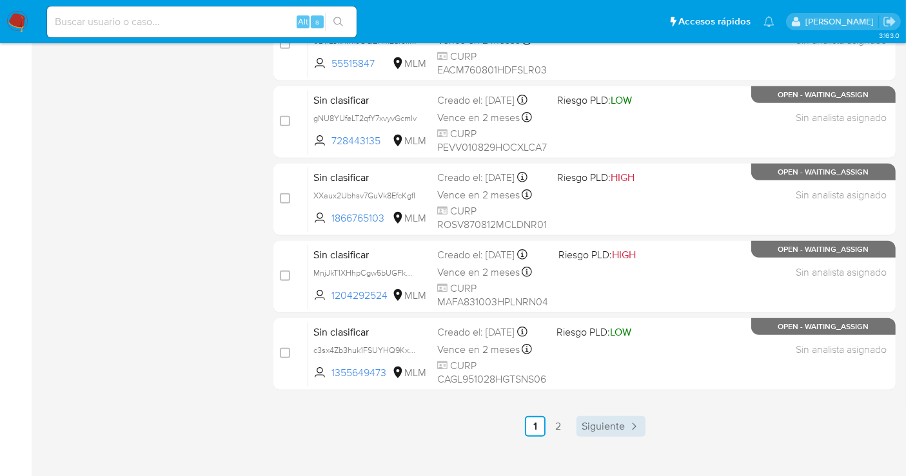
click at [610, 422] on span "Siguiente" at bounding box center [602, 427] width 43 height 10
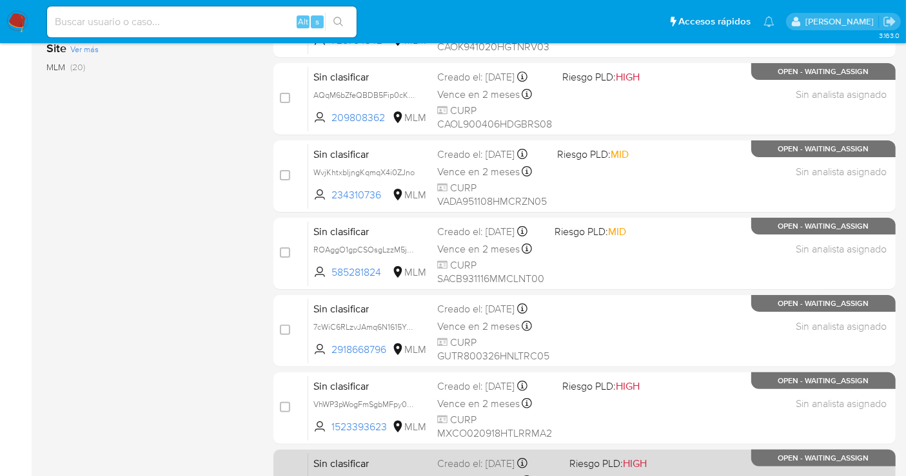
scroll to position [358, 0]
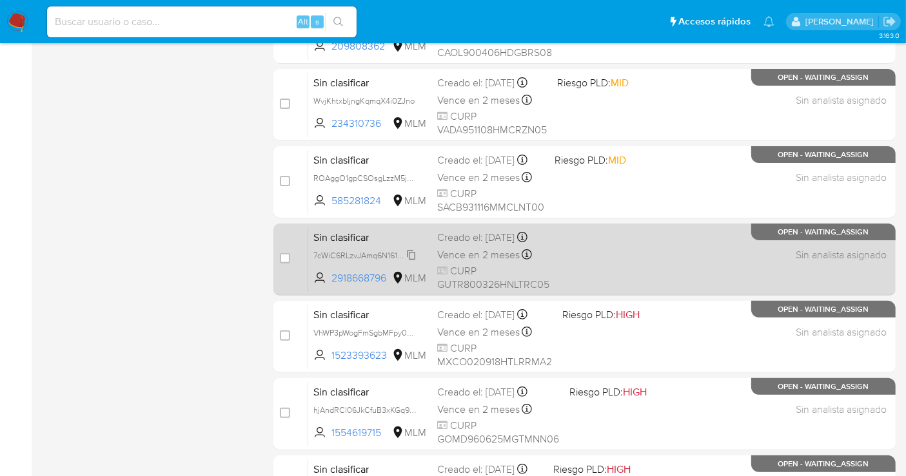
click at [414, 255] on span "7cWiC6RLzvJAmq6N1615YzNO" at bounding box center [367, 255] width 109 height 14
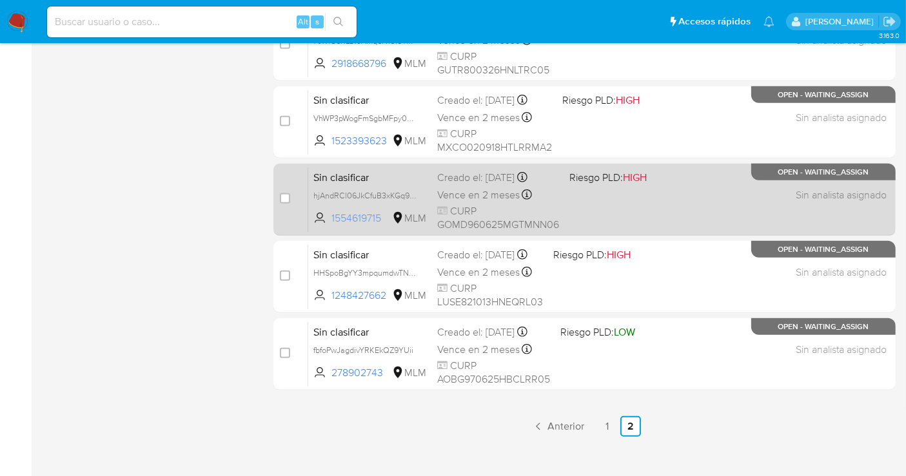
scroll to position [501, 0]
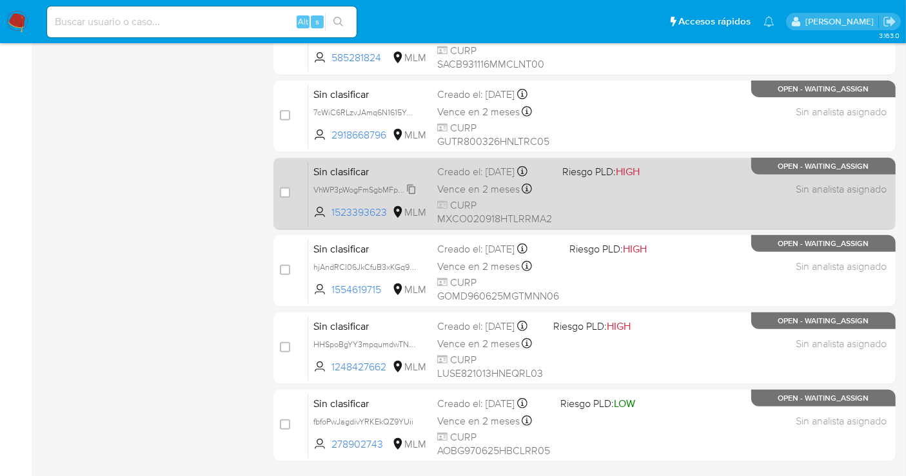
click at [409, 190] on span "VhWP3pWogFmSgbMFpy0a9MBe" at bounding box center [372, 189] width 119 height 14
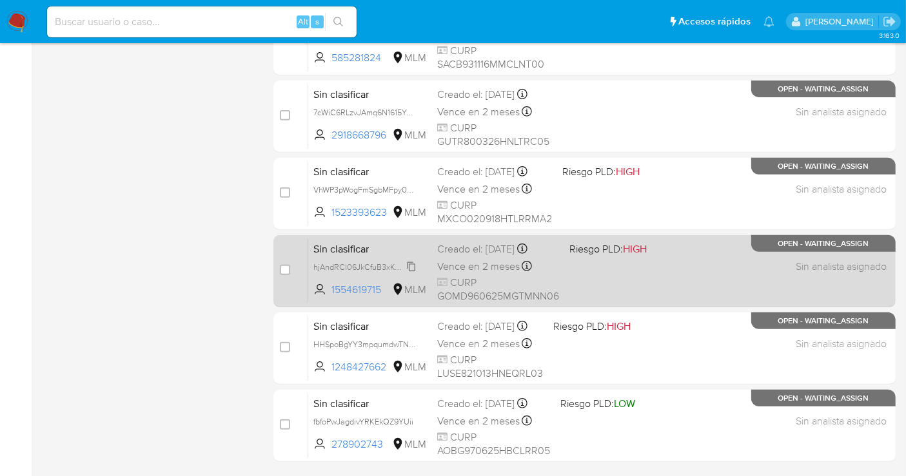
click at [411, 268] on span "hjAndRCl06JkCfuB3xKGq964" at bounding box center [365, 266] width 105 height 14
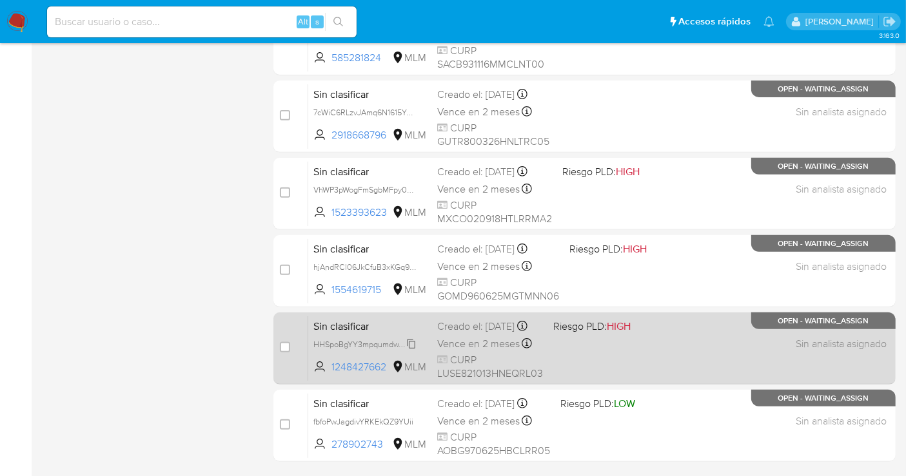
click at [409, 347] on span "HHSpoBgYY3mpqumdwTNp7clR" at bounding box center [370, 343] width 115 height 14
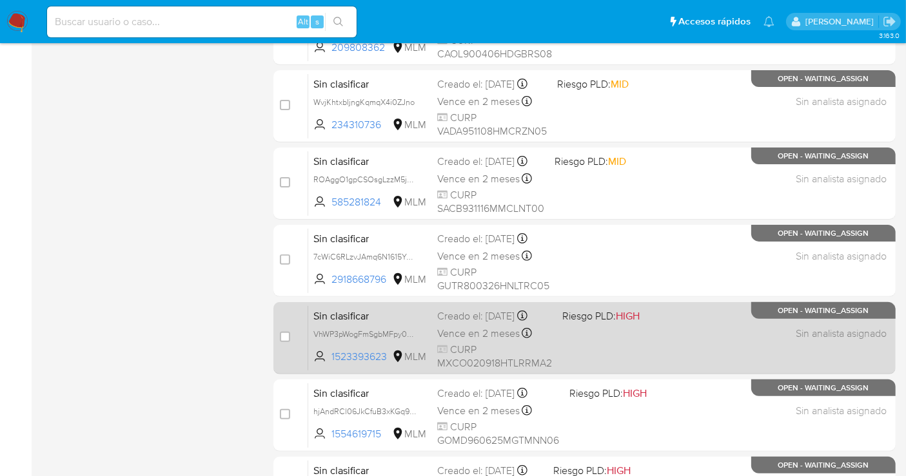
scroll to position [286, 0]
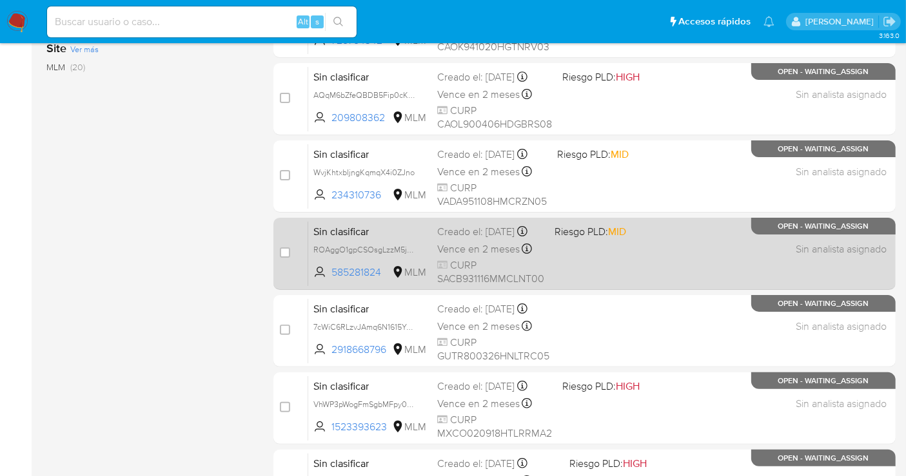
click at [572, 261] on div "Sin clasificar ROAggO1gpCSOsgLzzM5jhyI2 585281824 MLM Riesgo PLD: MID Creado el…" at bounding box center [598, 253] width 581 height 65
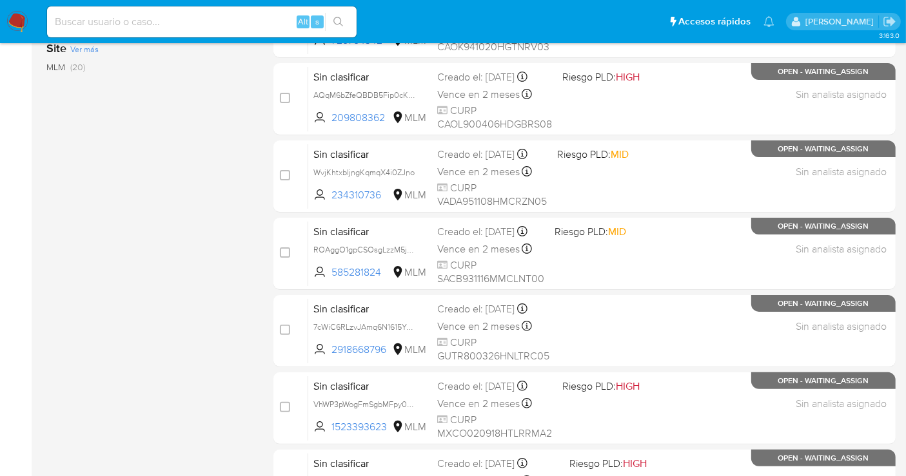
click at [166, 264] on div "Riesgo PLD Ver más HIGH (11) LOW (4) MID (3) Site Ver más MLM (20)" at bounding box center [149, 182] width 206 height 438
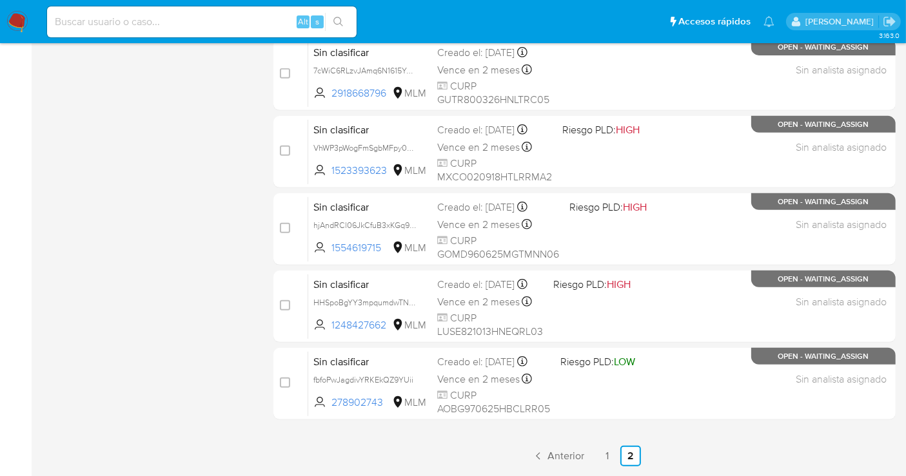
scroll to position [586, 0]
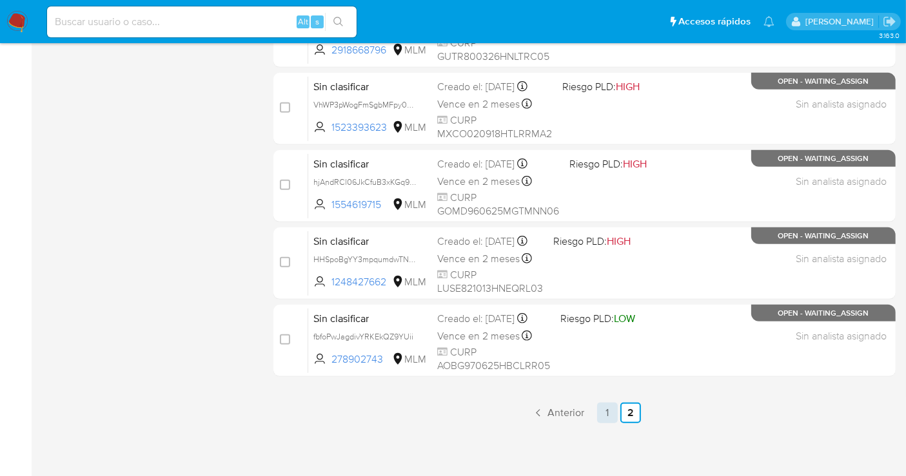
click at [609, 415] on link "1" at bounding box center [607, 413] width 21 height 21
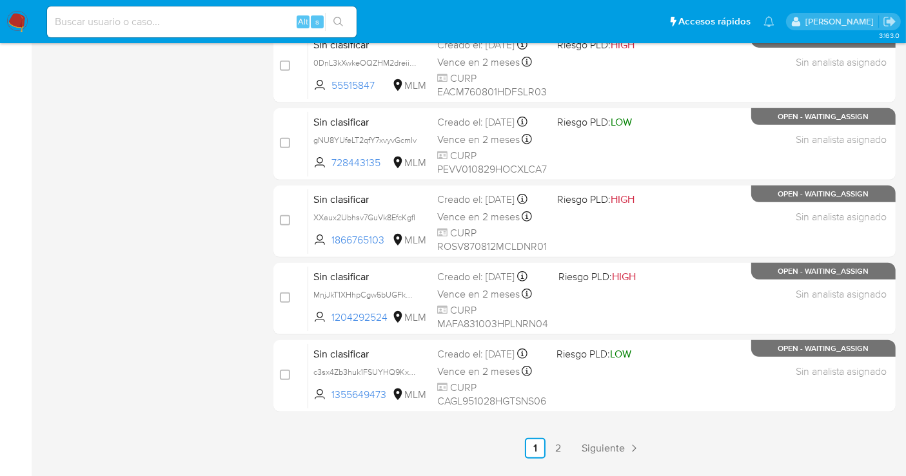
scroll to position [572, 0]
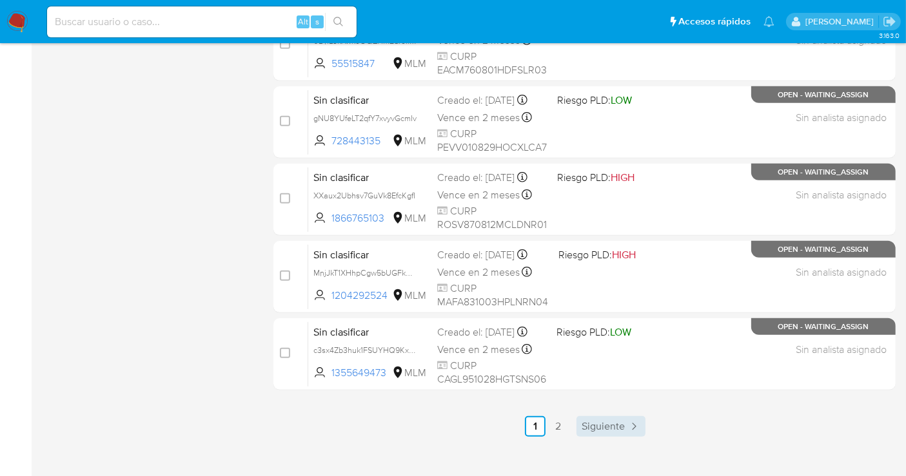
click at [610, 428] on span "Siguiente" at bounding box center [602, 427] width 43 height 10
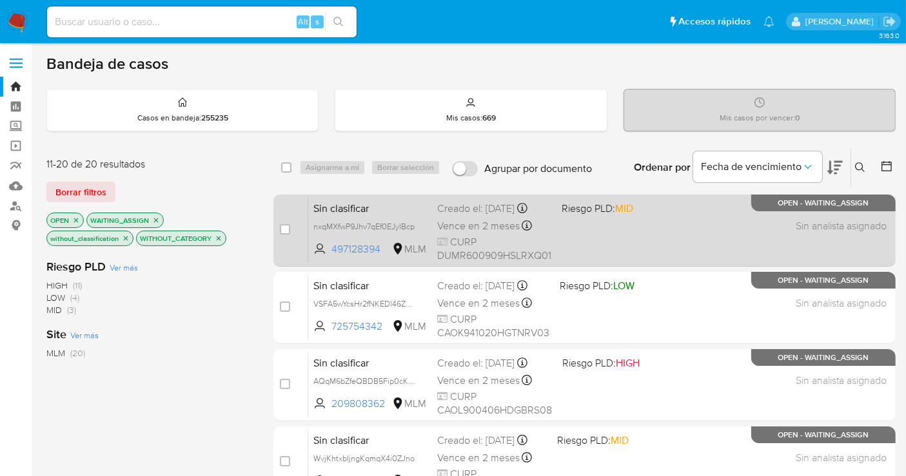
click at [361, 233] on div "Sin clasificar nxqMXfwP9Jhv7qEf0EJylBcp 497128394 MLM Riesgo PLD: MID Creado el…" at bounding box center [598, 230] width 581 height 65
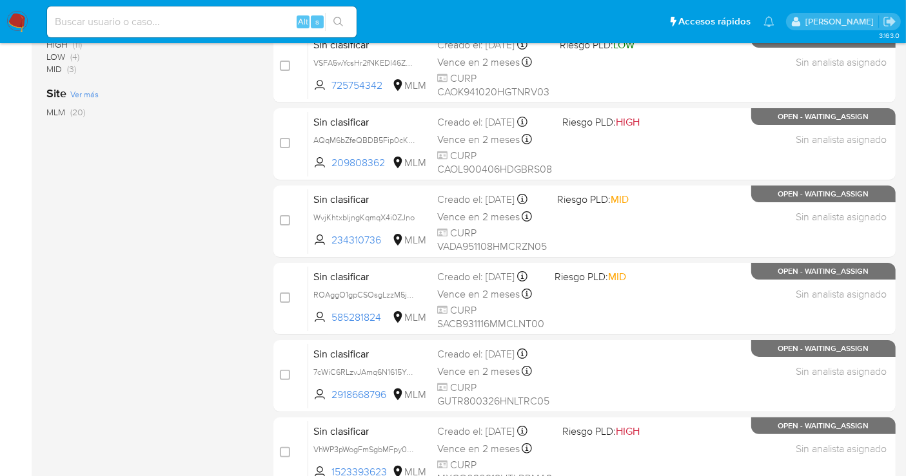
scroll to position [358, 0]
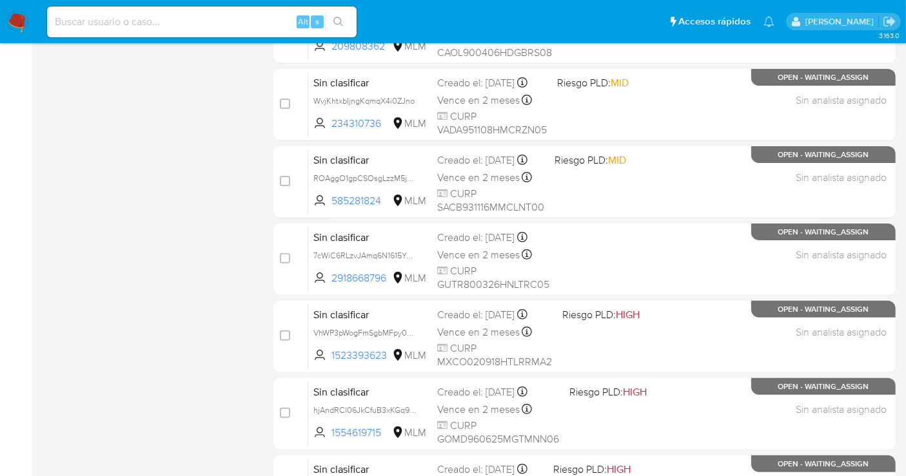
click at [13, 19] on img at bounding box center [17, 22] width 22 height 22
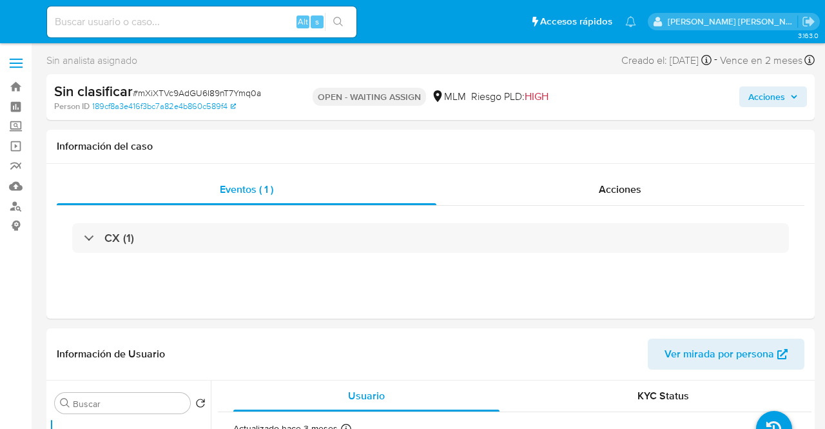
select select "10"
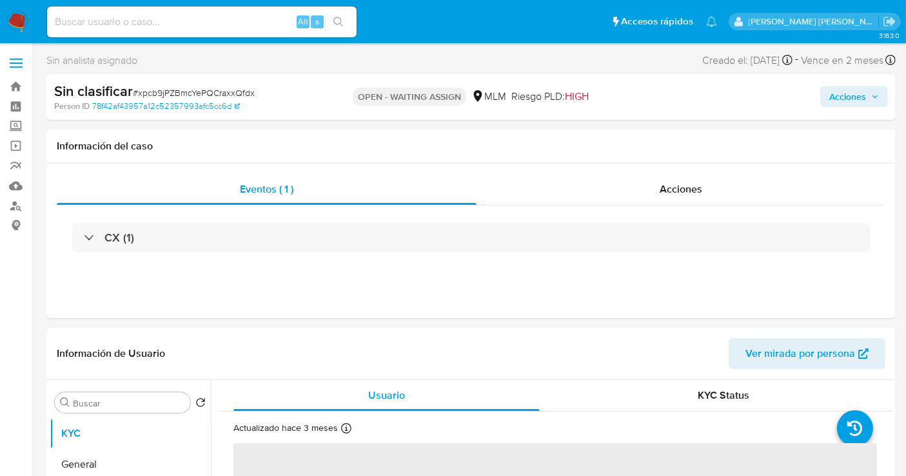
select select "10"
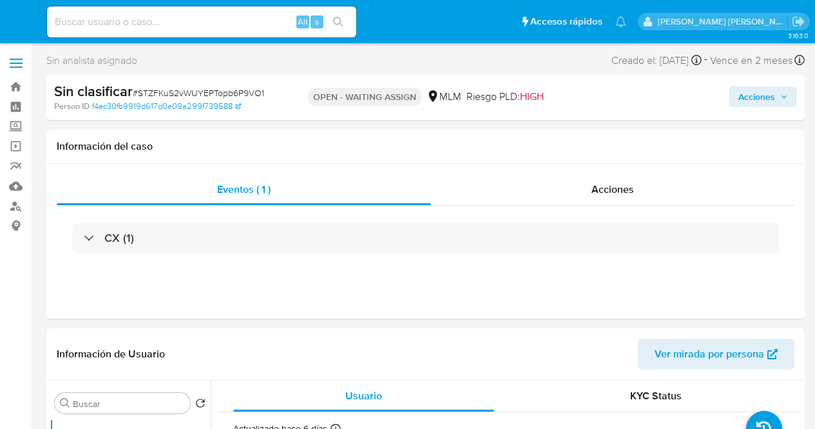
select select "10"
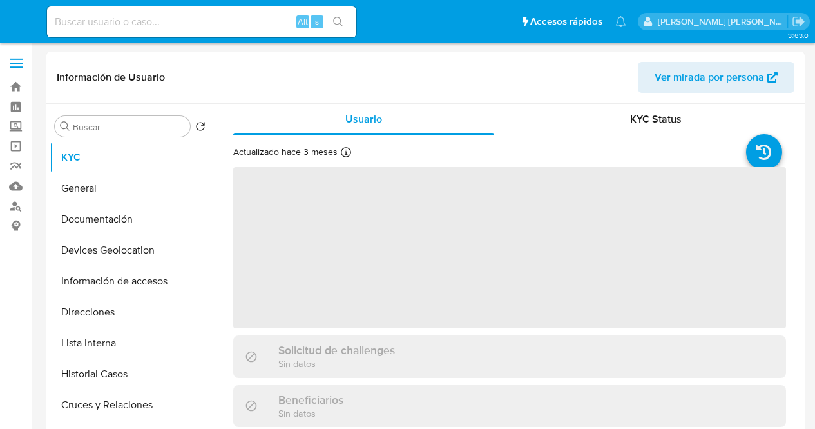
select select "10"
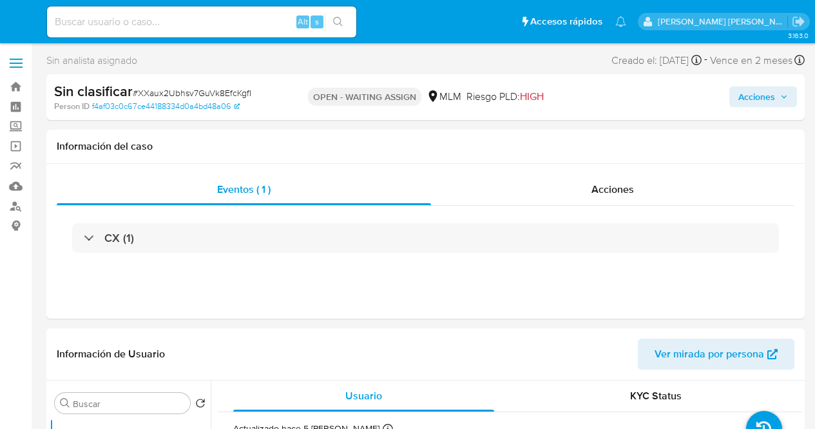
select select "10"
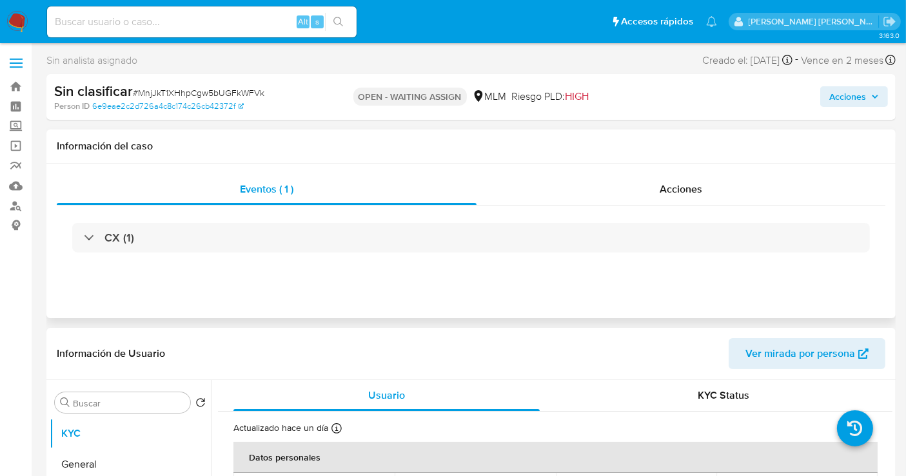
select select "10"
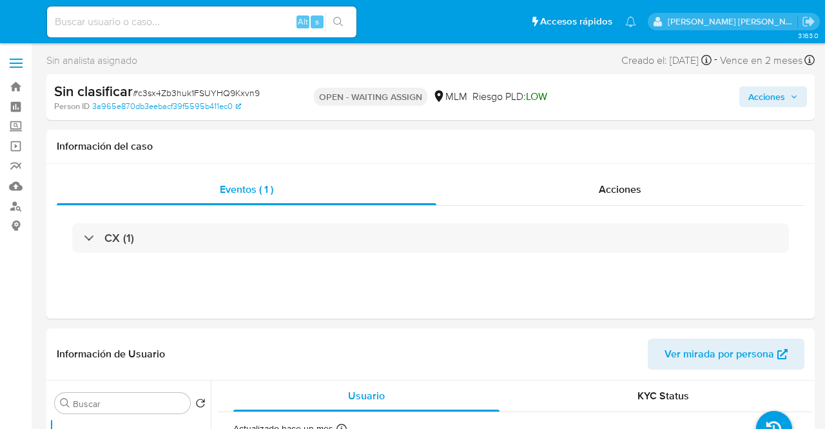
select select "10"
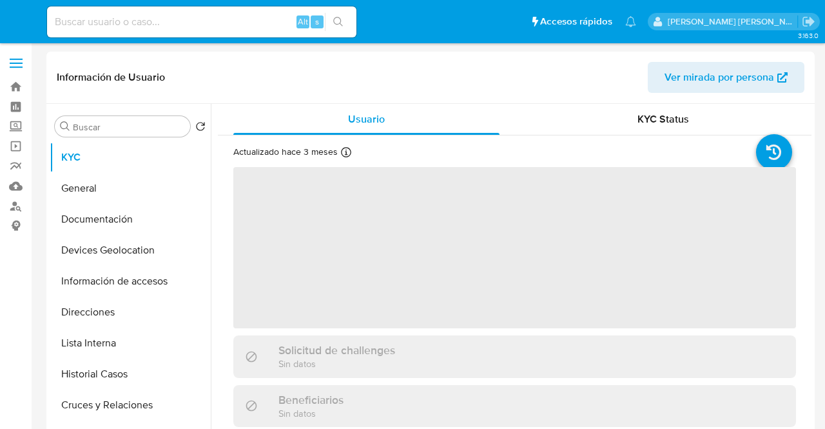
select select "10"
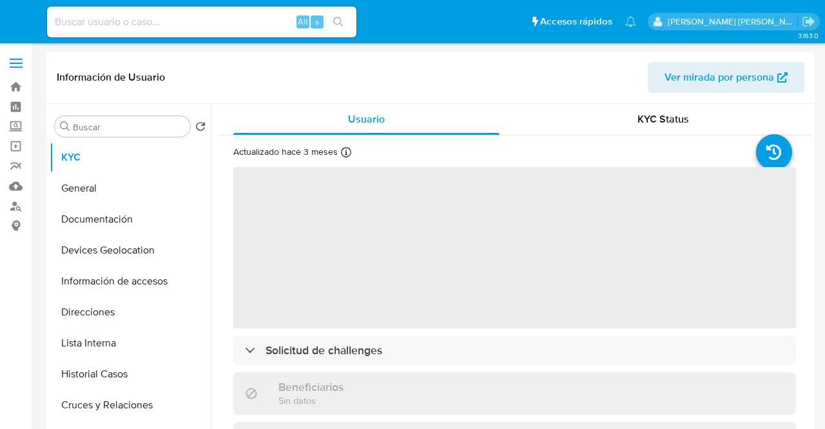
select select "10"
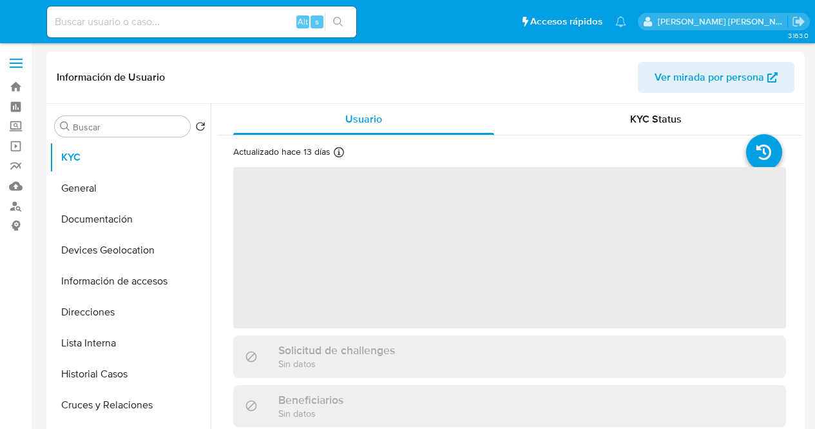
select select "10"
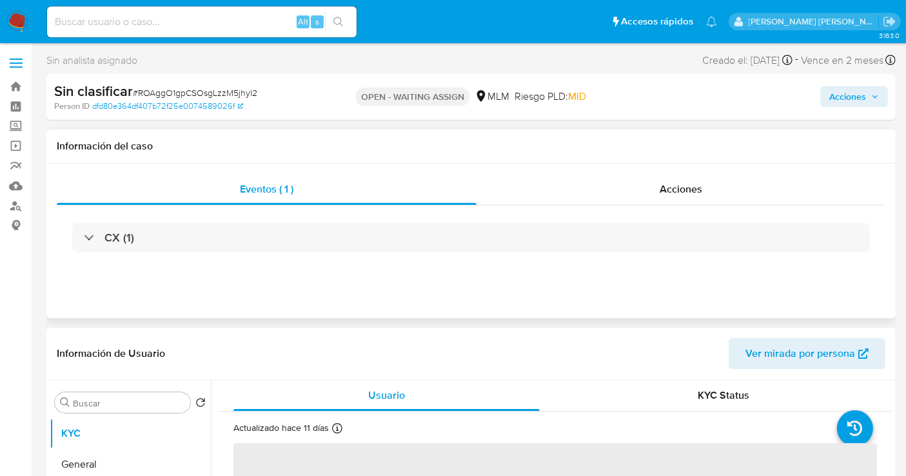
select select "10"
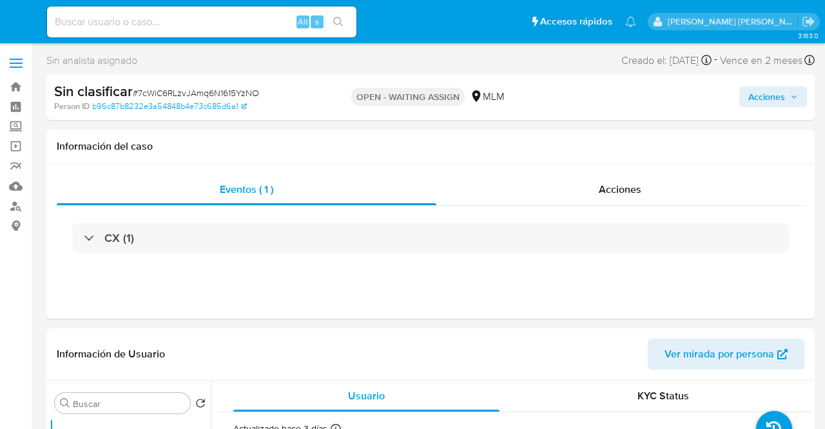
select select "10"
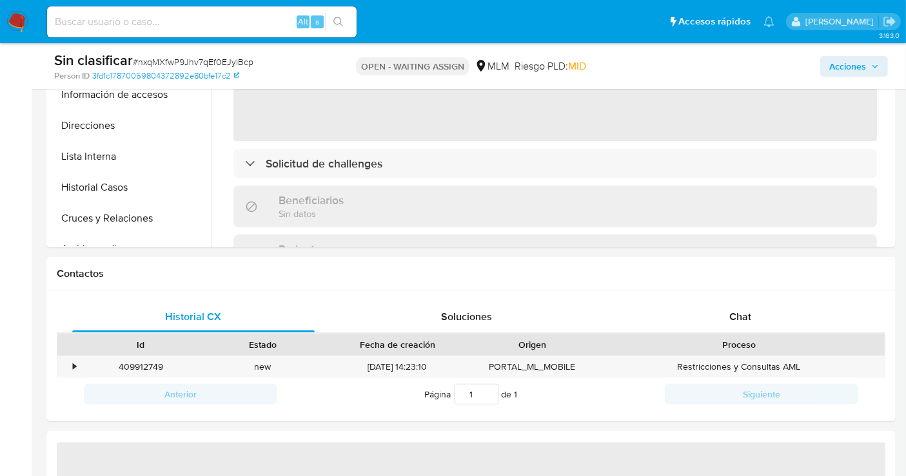
scroll to position [429, 0]
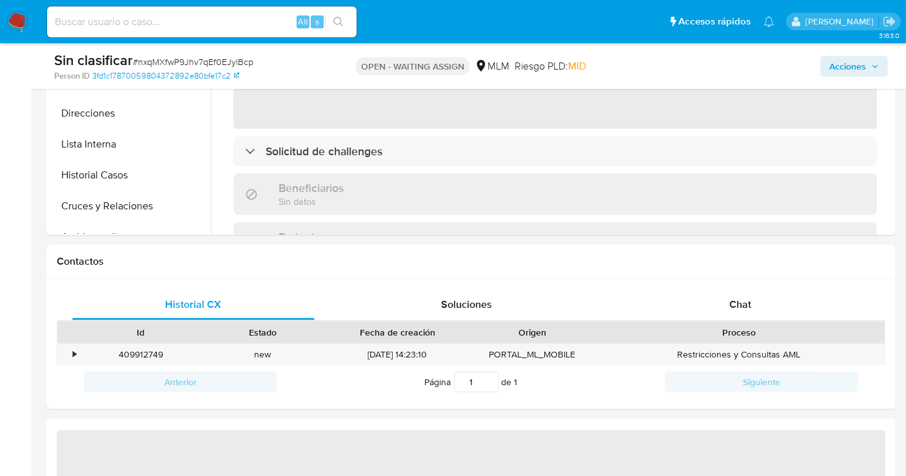
select select "10"
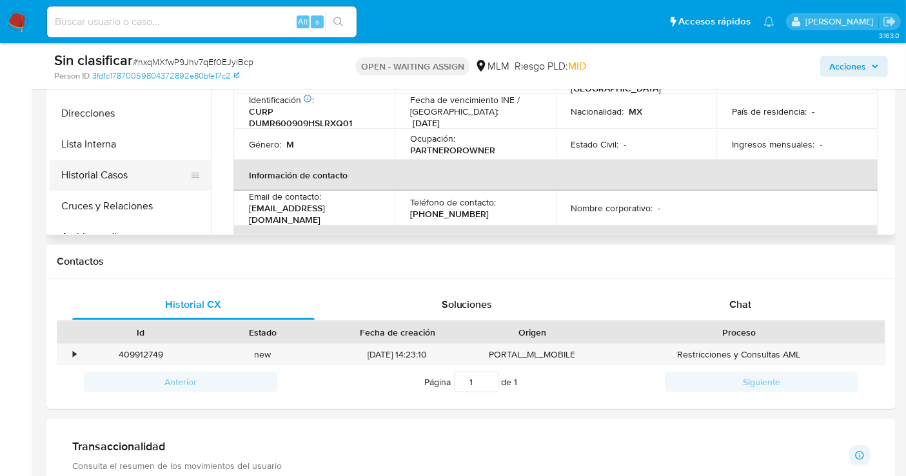
click at [103, 170] on button "Historial Casos" at bounding box center [125, 175] width 151 height 31
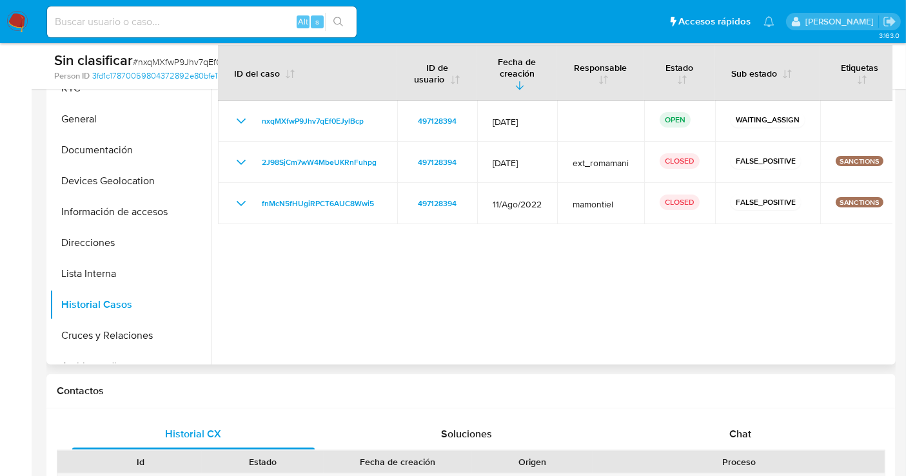
scroll to position [286, 0]
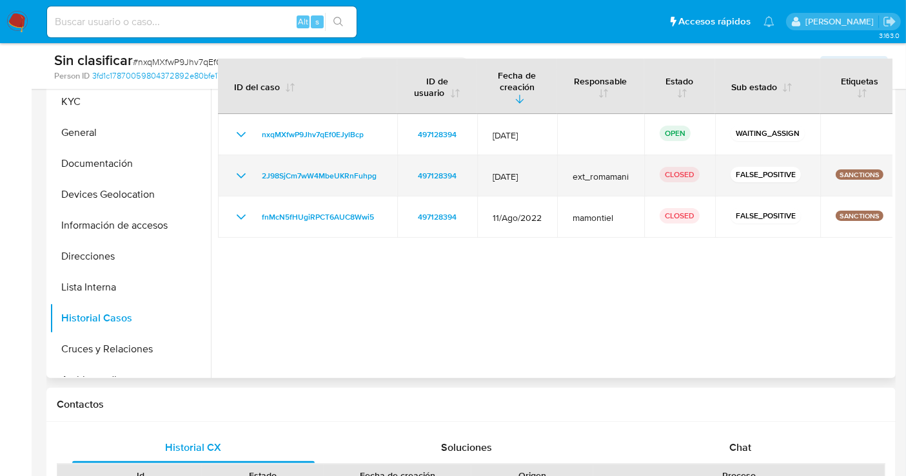
click at [233, 175] on icon "Mostrar/Ocultar" at bounding box center [240, 175] width 15 height 15
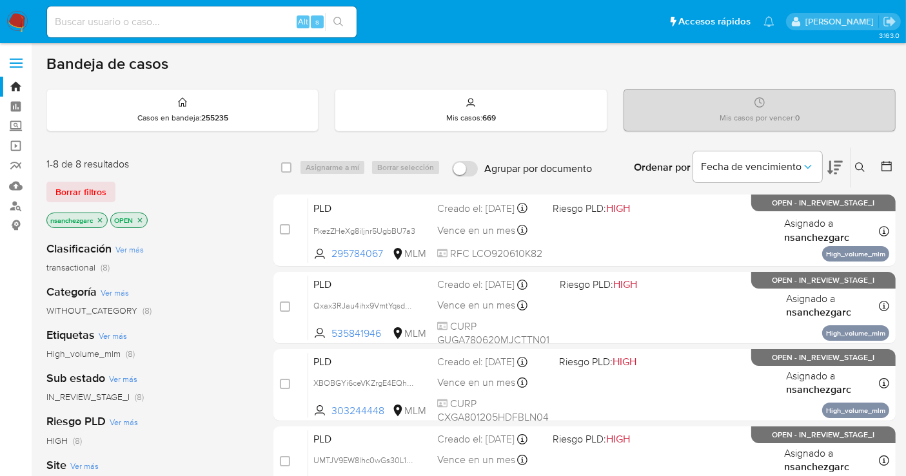
click at [101, 220] on icon "close-filter" at bounding box center [100, 220] width 5 height 5
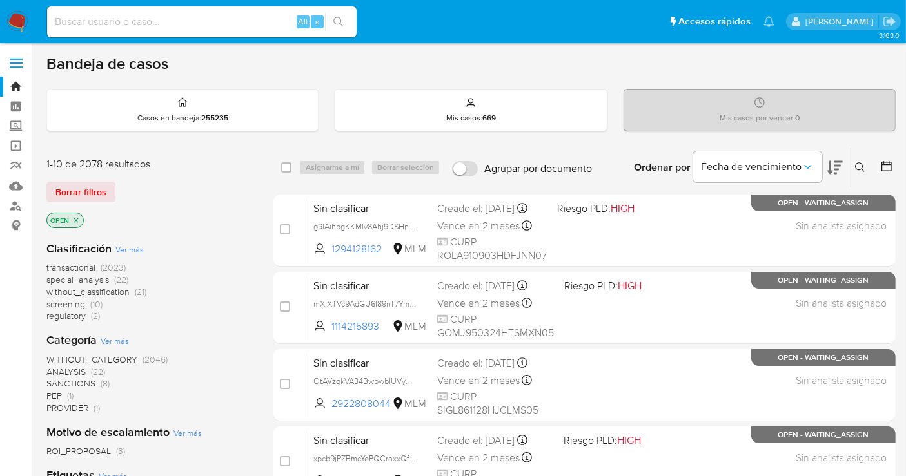
click at [108, 293] on span "without_classification" at bounding box center [87, 292] width 83 height 13
